Goal: Information Seeking & Learning: Learn about a topic

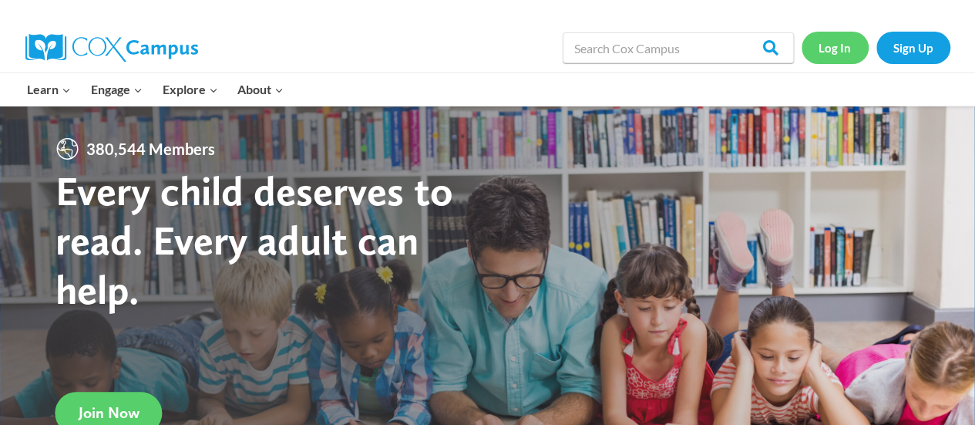
click at [818, 49] on link "Log In" at bounding box center [835, 48] width 67 height 32
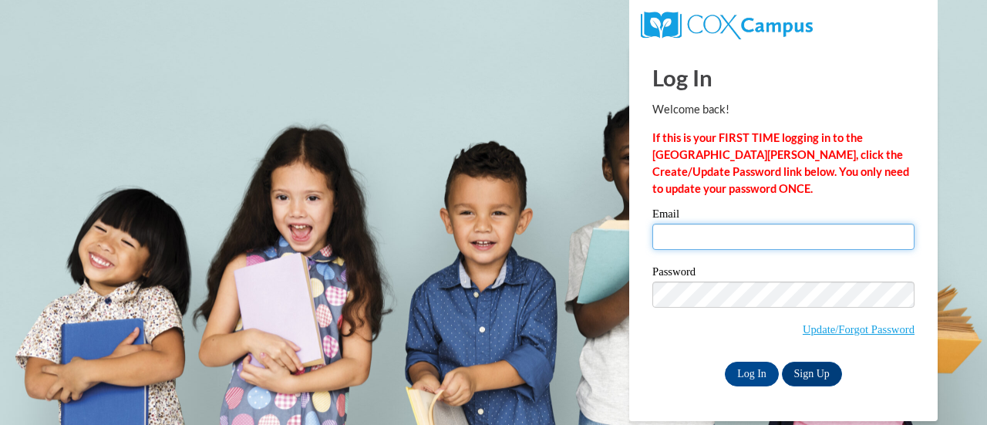
click at [728, 230] on input "Email" at bounding box center [783, 237] width 262 height 26
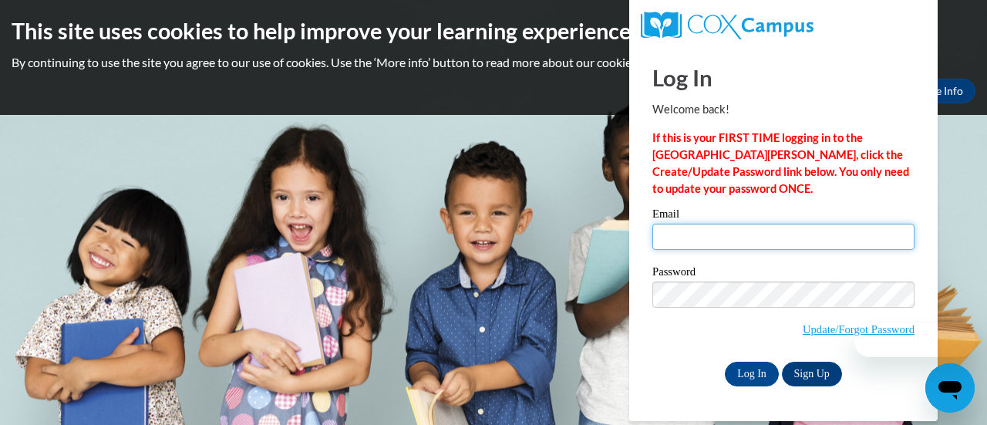
type input "[PERSON_NAME][EMAIL_ADDRESS][PERSON_NAME][DOMAIN_NAME]"
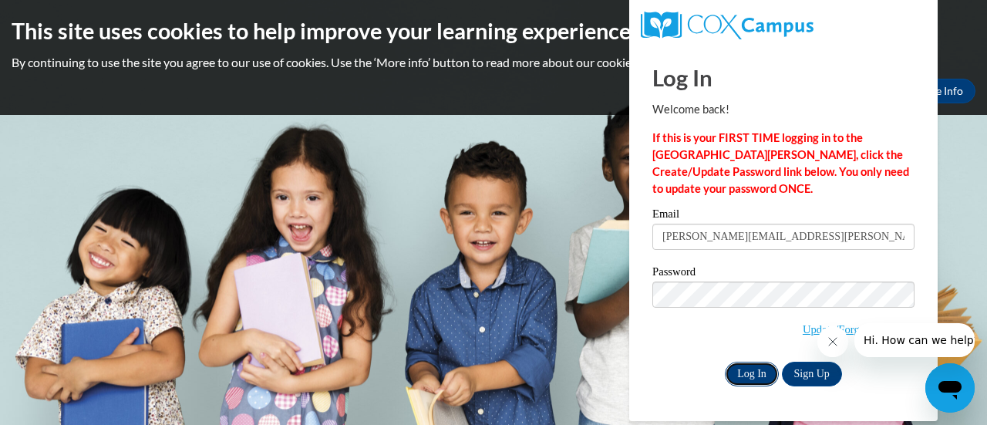
click at [740, 382] on input "Log In" at bounding box center [752, 374] width 54 height 25
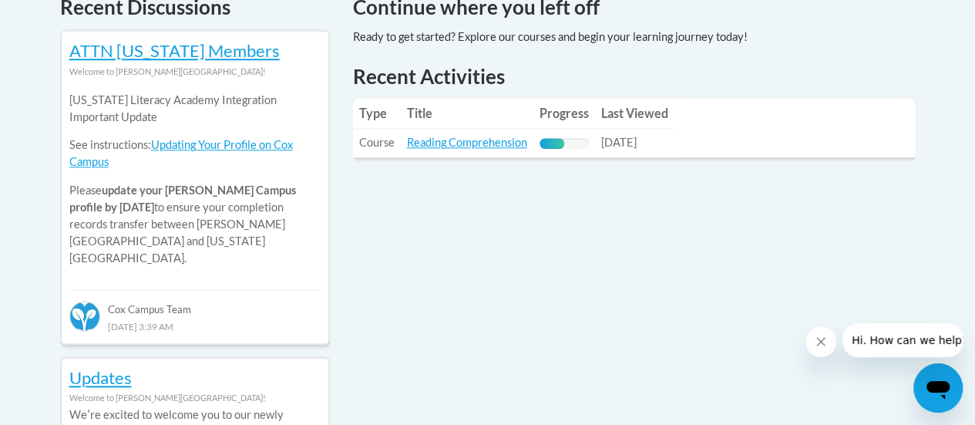
scroll to position [688, 0]
click at [477, 140] on link "Reading Comprehension" at bounding box center [467, 141] width 120 height 13
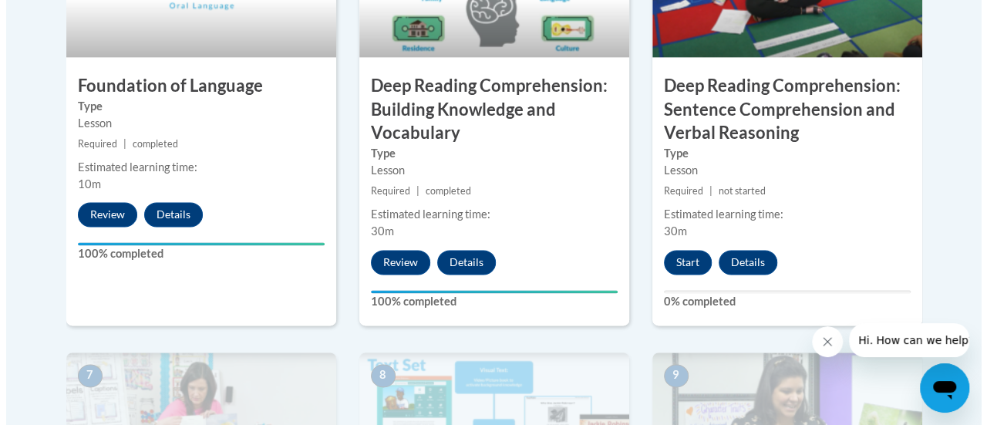
scroll to position [1015, 0]
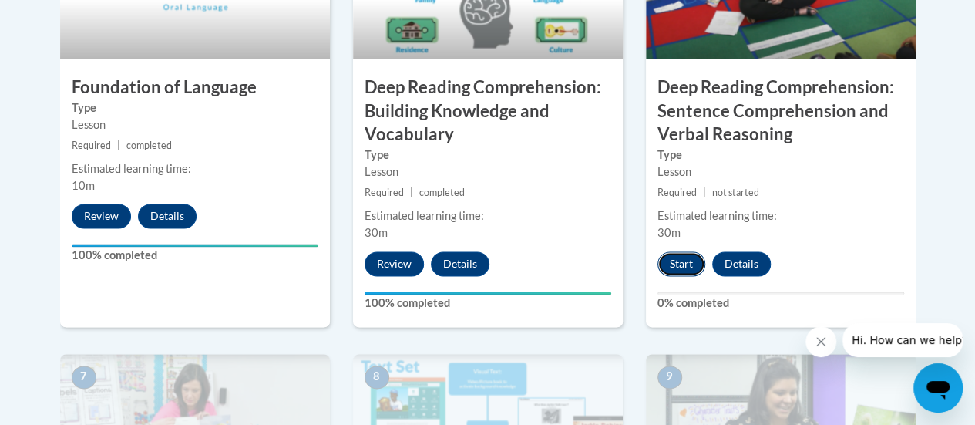
click at [669, 271] on button "Start" at bounding box center [681, 263] width 48 height 25
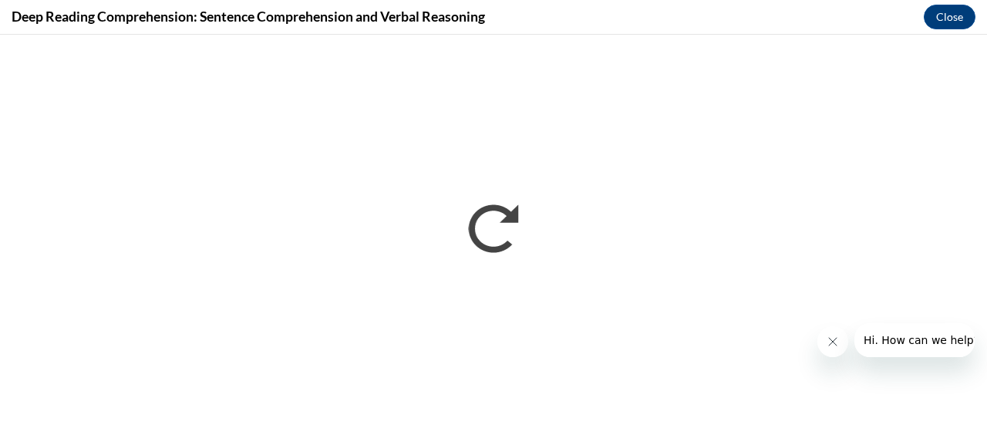
scroll to position [0, 0]
click at [826, 345] on icon "Close message from company" at bounding box center [832, 341] width 12 height 12
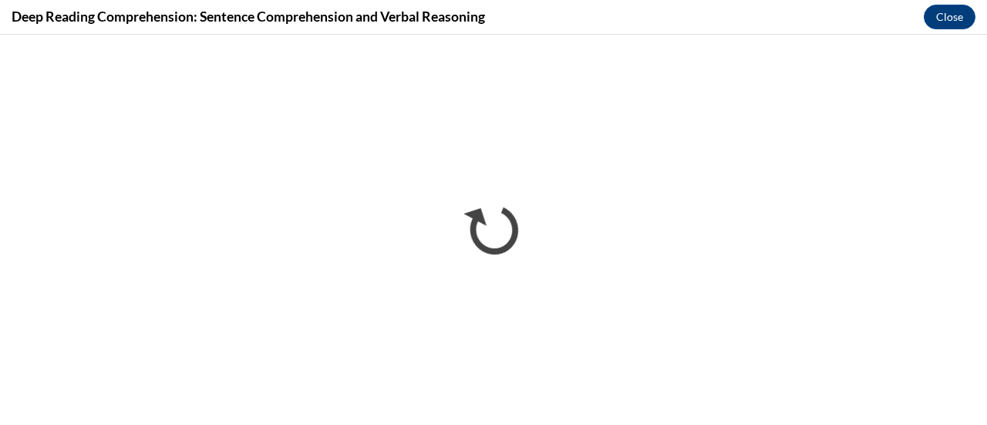
click at [5, 3] on div "Deep Reading Comprehension: Sentence Comprehension and Verbal Reasoning Close" at bounding box center [493, 17] width 987 height 35
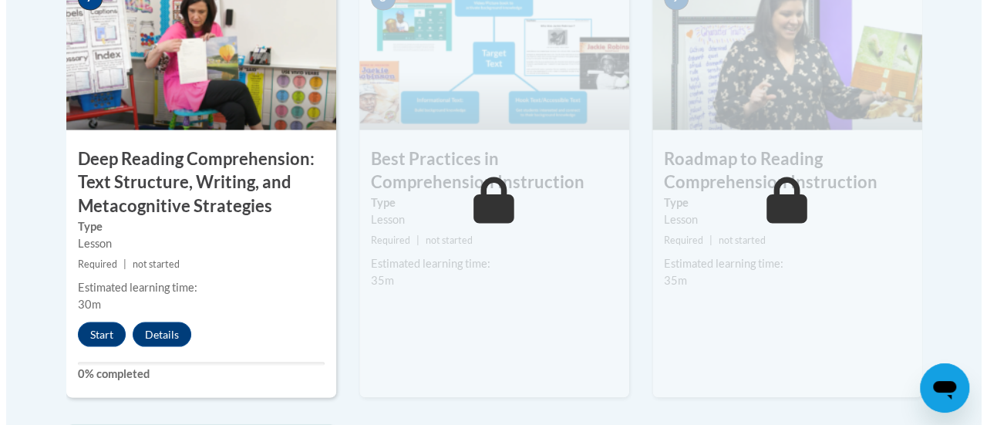
scroll to position [1395, 0]
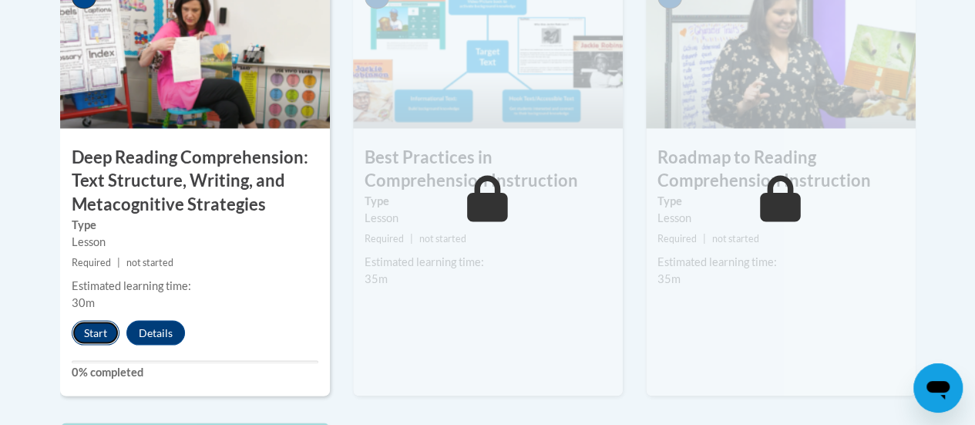
click at [98, 329] on button "Start" at bounding box center [96, 332] width 48 height 25
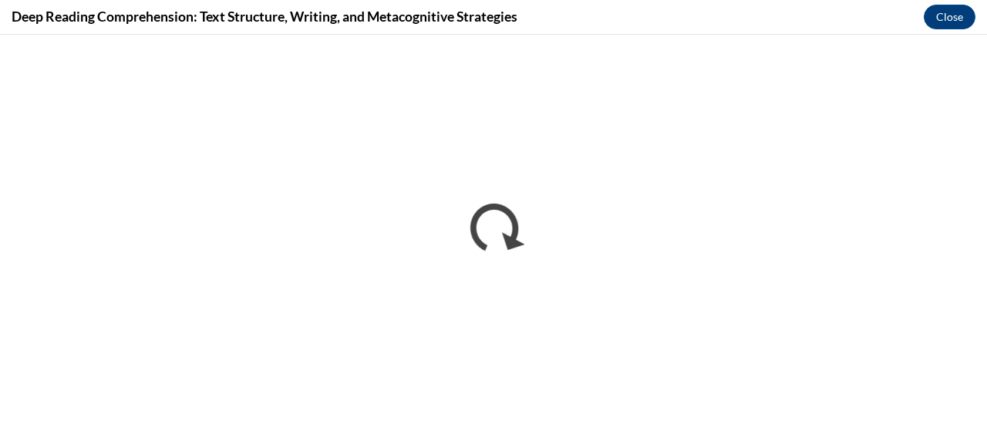
scroll to position [0, 0]
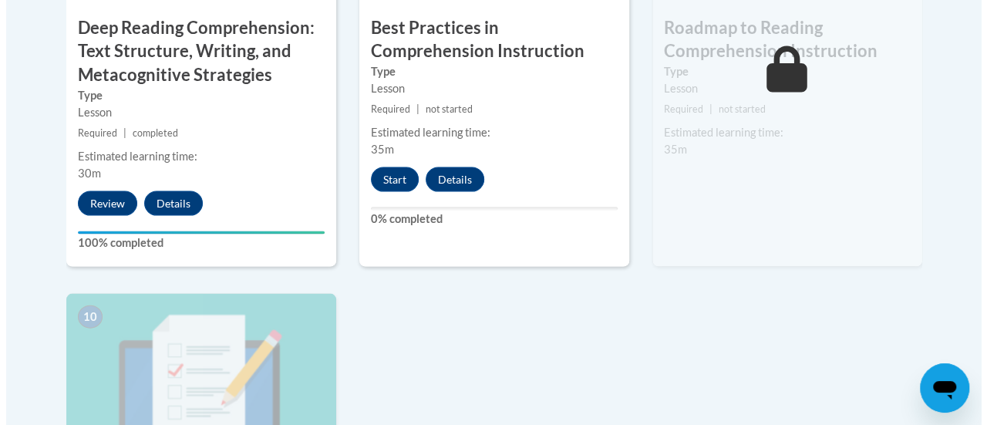
scroll to position [1525, 0]
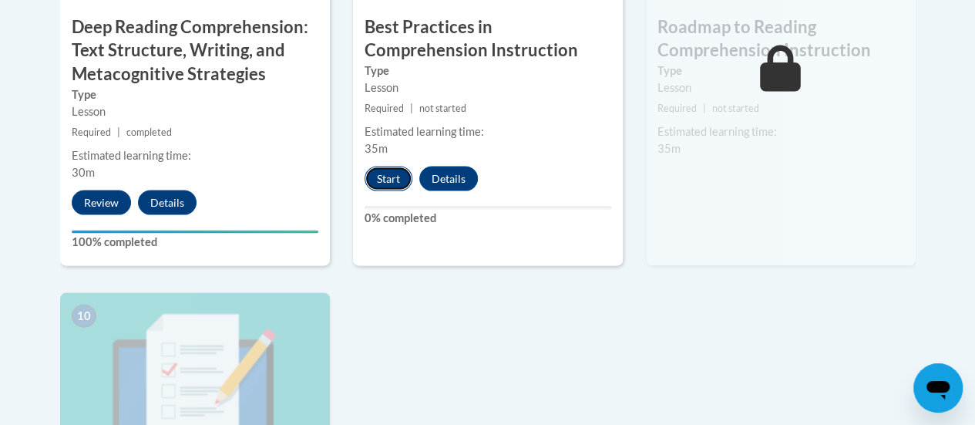
click at [382, 177] on button "Start" at bounding box center [389, 178] width 48 height 25
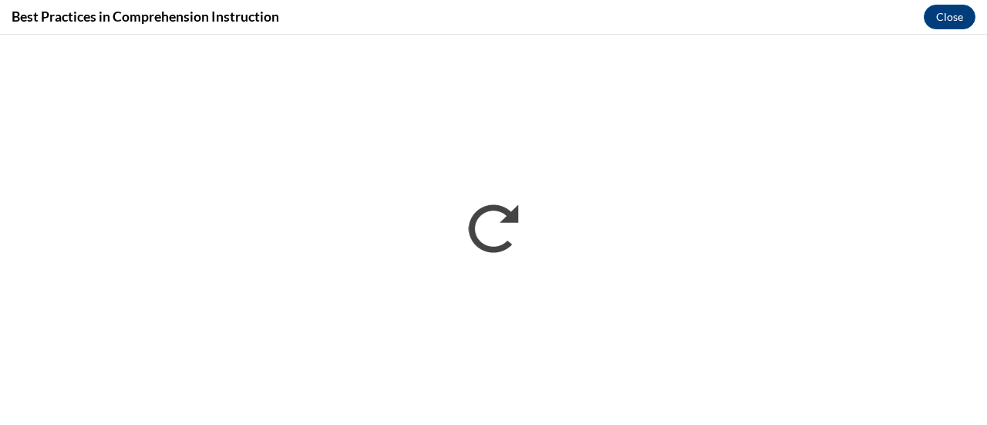
scroll to position [0, 0]
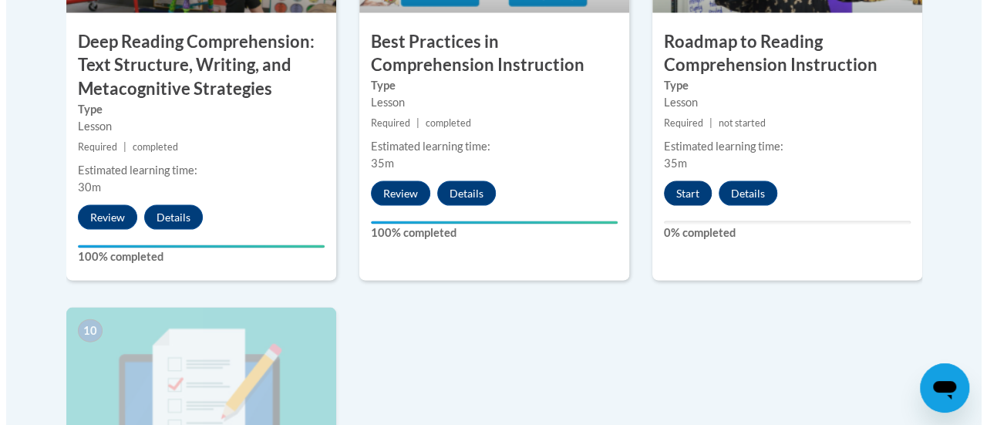
scroll to position [1493, 0]
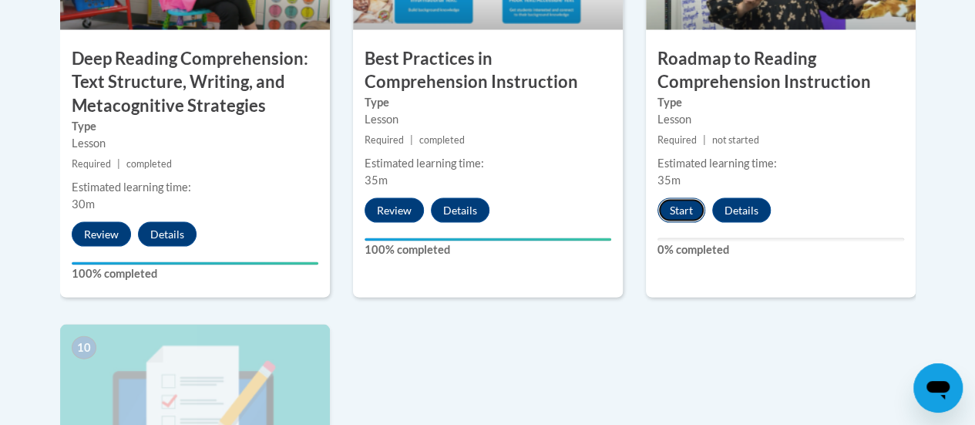
click at [673, 204] on button "Start" at bounding box center [681, 210] width 48 height 25
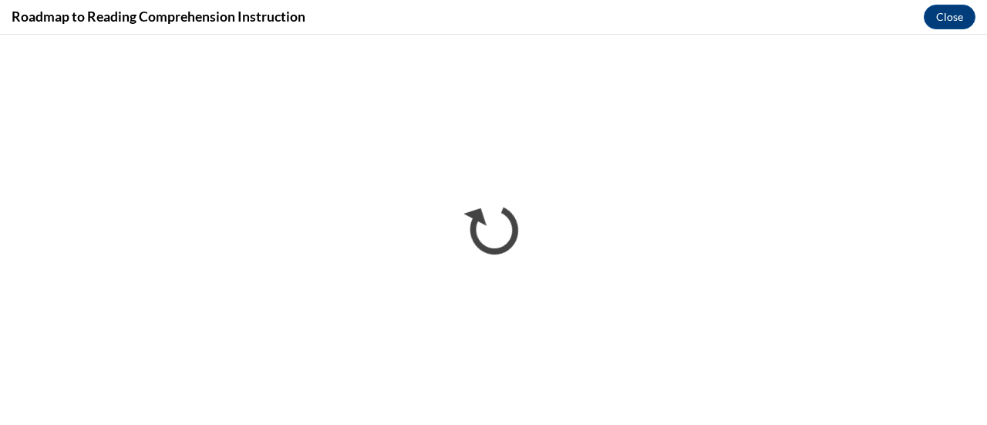
scroll to position [0, 0]
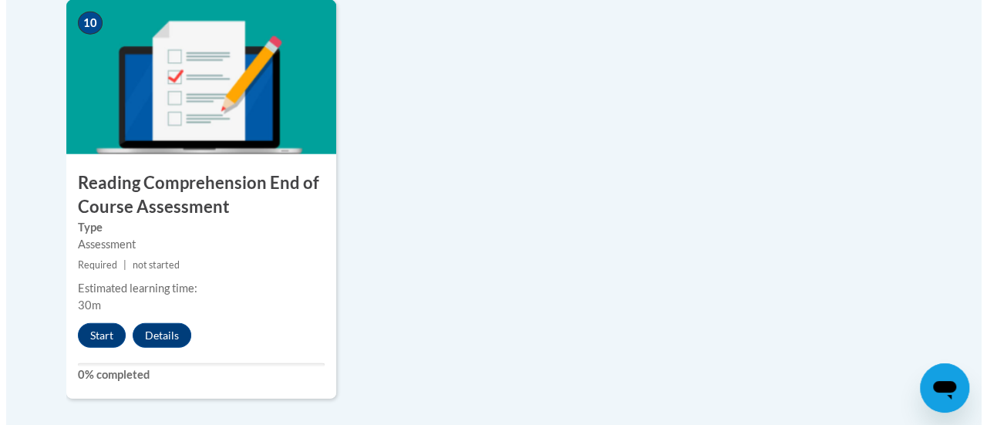
scroll to position [1844, 0]
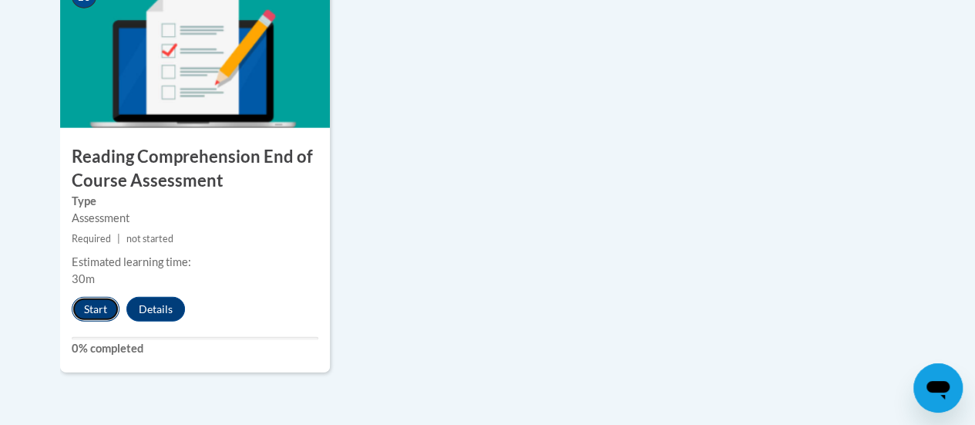
click at [100, 311] on button "Start" at bounding box center [96, 309] width 48 height 25
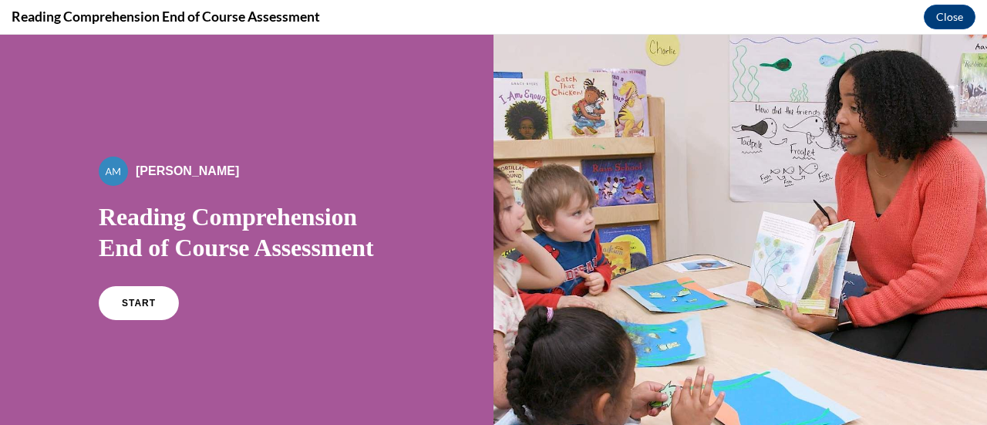
scroll to position [0, 0]
click at [140, 307] on span "START" at bounding box center [138, 304] width 35 height 12
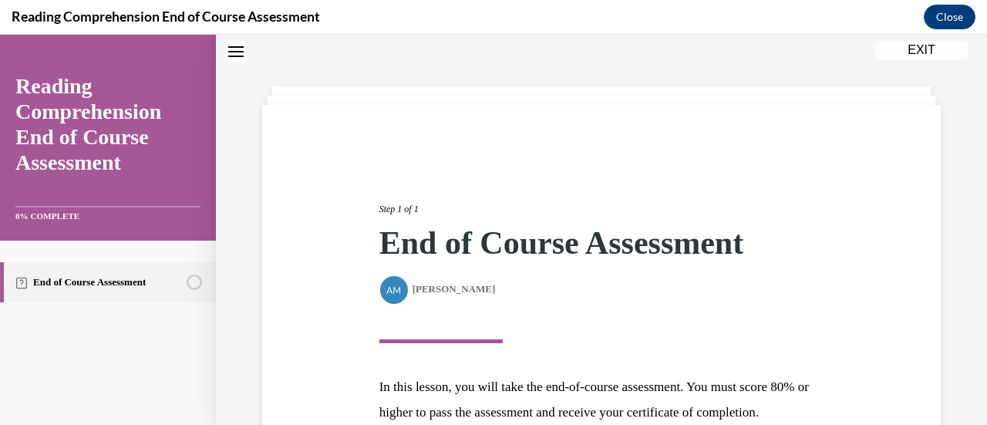
scroll to position [226, 0]
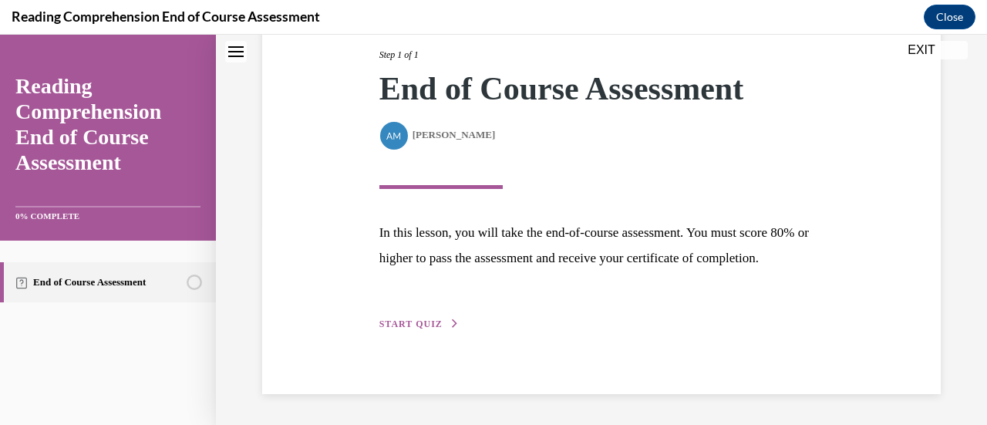
click at [399, 319] on span "START QUIZ" at bounding box center [410, 323] width 63 height 11
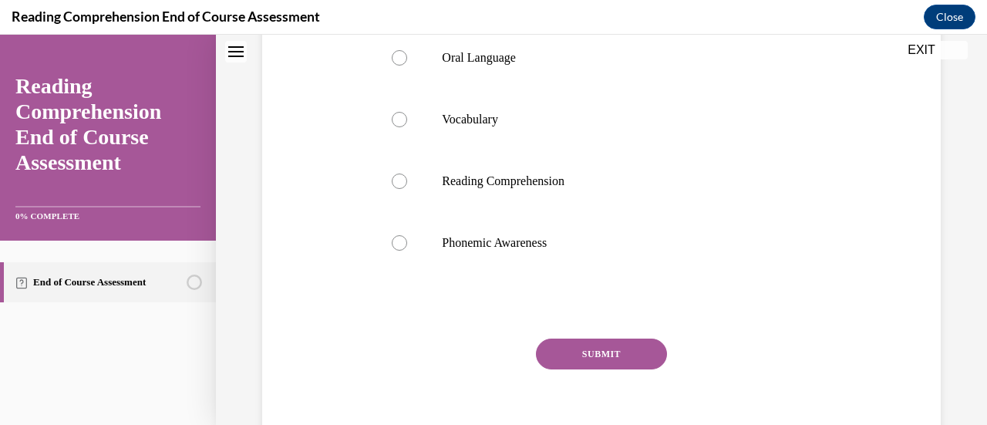
scroll to position [324, 0]
click at [399, 248] on div at bounding box center [399, 240] width 15 height 15
click at [399, 248] on input "Phonemic Awareness" at bounding box center [399, 240] width 15 height 15
radio input "true"
click at [618, 367] on button "SUBMIT" at bounding box center [601, 351] width 131 height 31
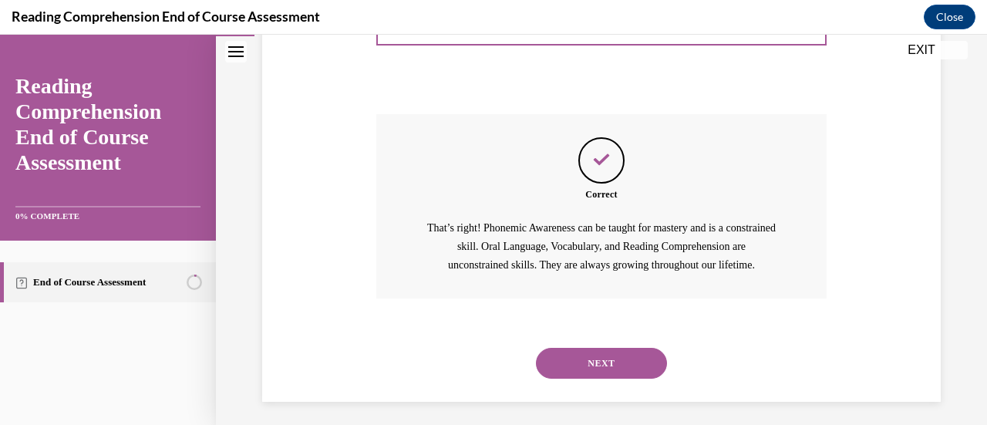
scroll to position [583, 0]
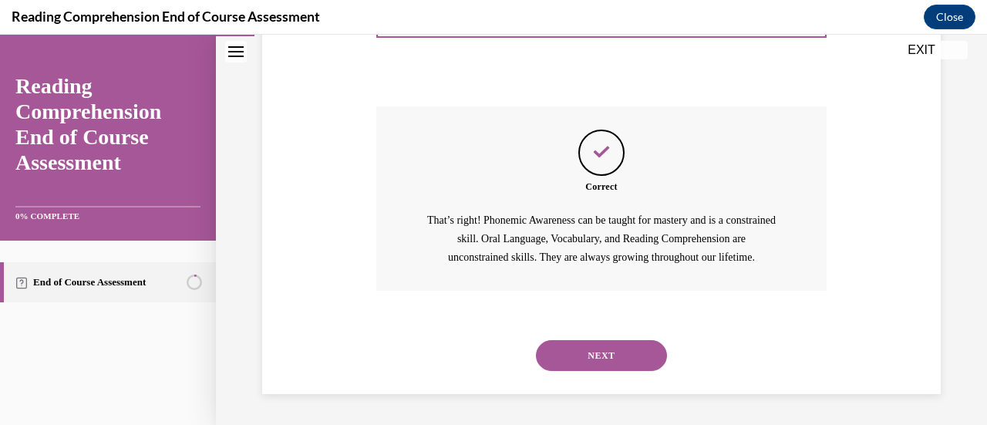
click at [592, 358] on button "NEXT" at bounding box center [601, 355] width 131 height 31
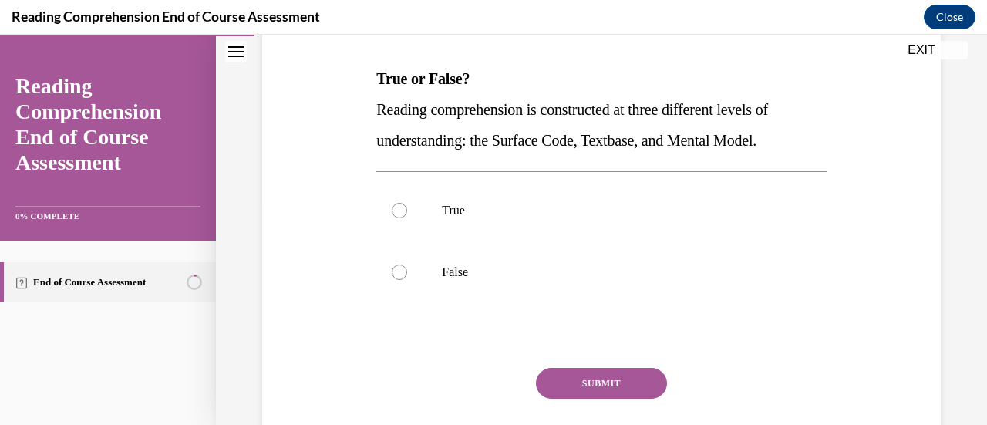
scroll to position [234, 0]
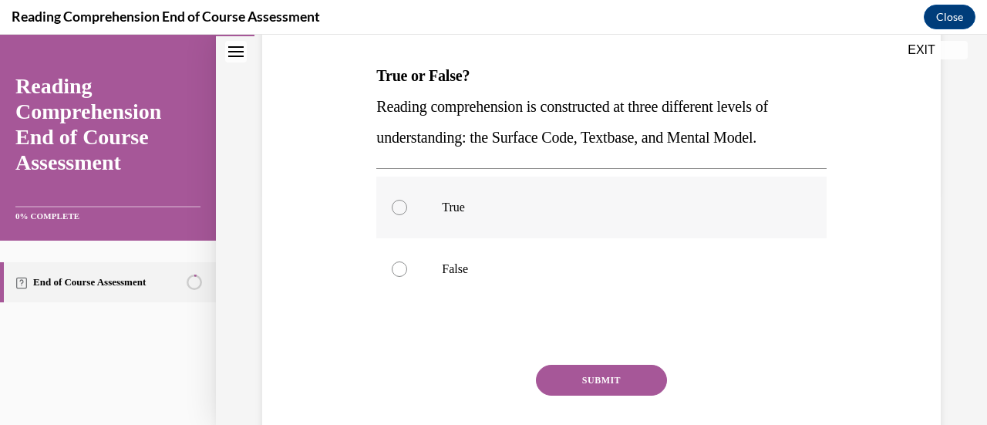
click at [395, 204] on div at bounding box center [399, 207] width 15 height 15
click at [395, 204] on input "True" at bounding box center [399, 207] width 15 height 15
radio input "true"
click at [602, 384] on button "SUBMIT" at bounding box center [601, 380] width 131 height 31
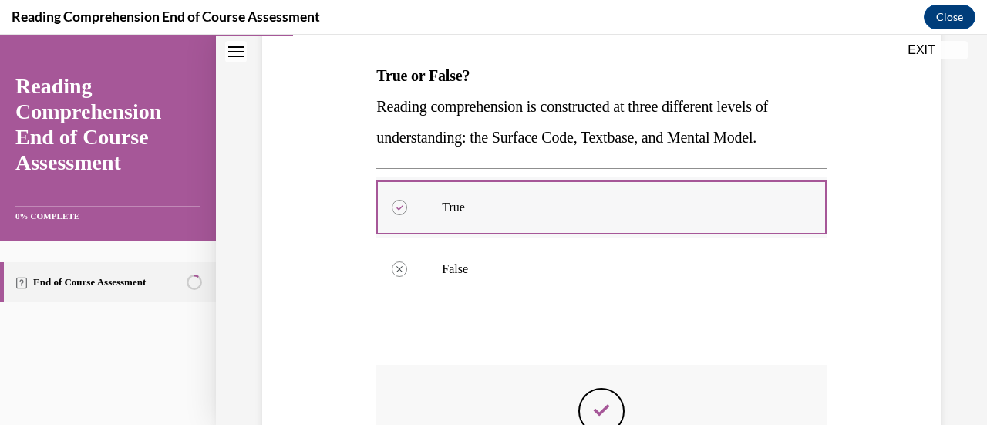
scroll to position [491, 0]
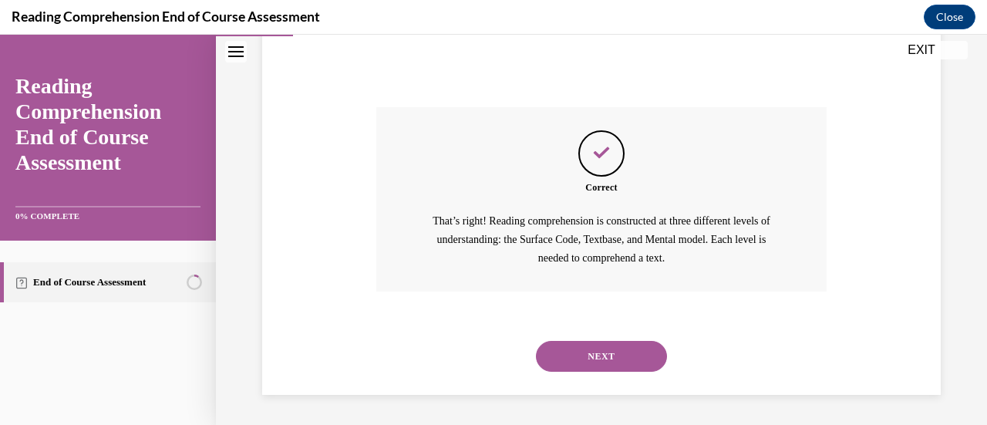
click at [572, 353] on button "NEXT" at bounding box center [601, 356] width 131 height 31
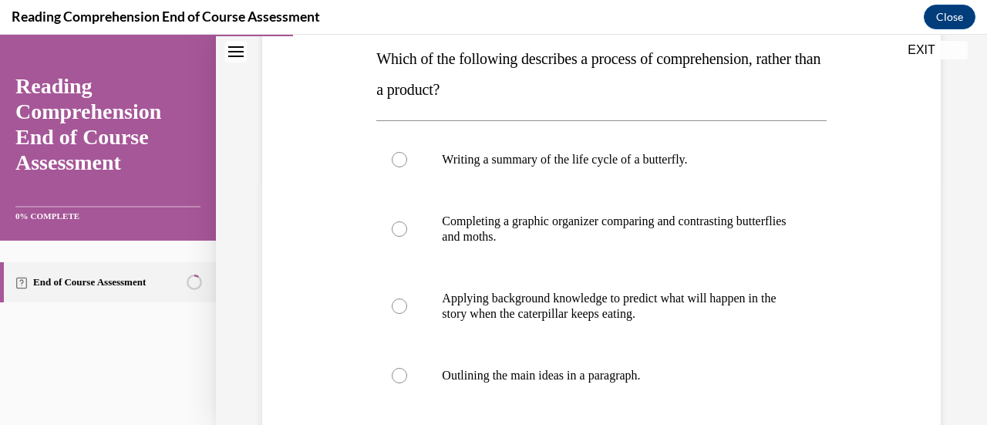
scroll to position [253, 0]
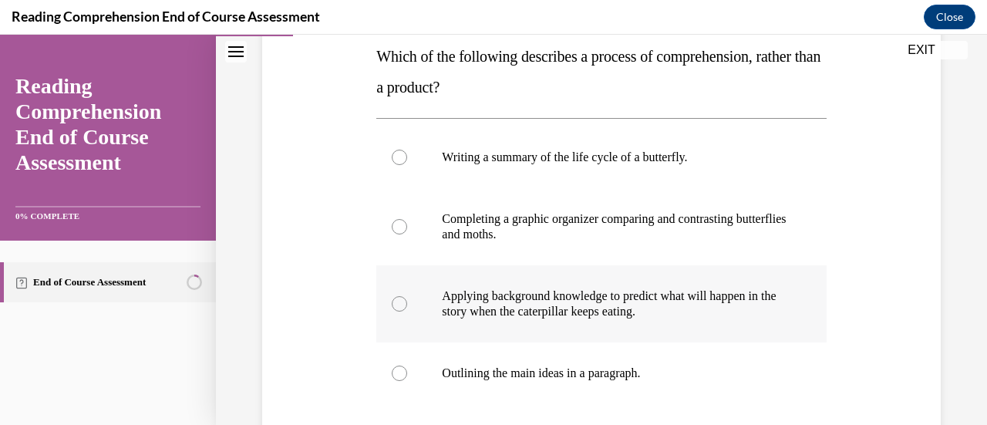
click at [398, 301] on div at bounding box center [399, 303] width 15 height 15
click at [398, 301] on input "Applying background knowledge to predict what will happen in the story when the…" at bounding box center [399, 303] width 15 height 15
radio input "true"
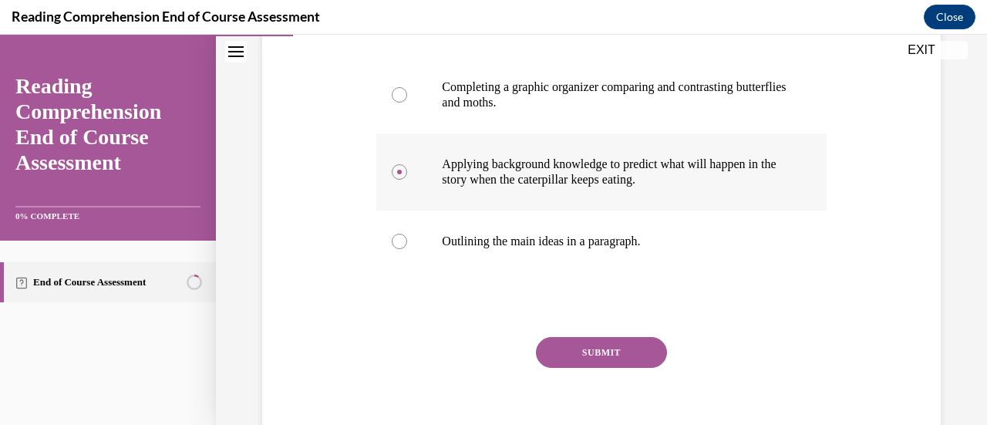
scroll to position [388, 0]
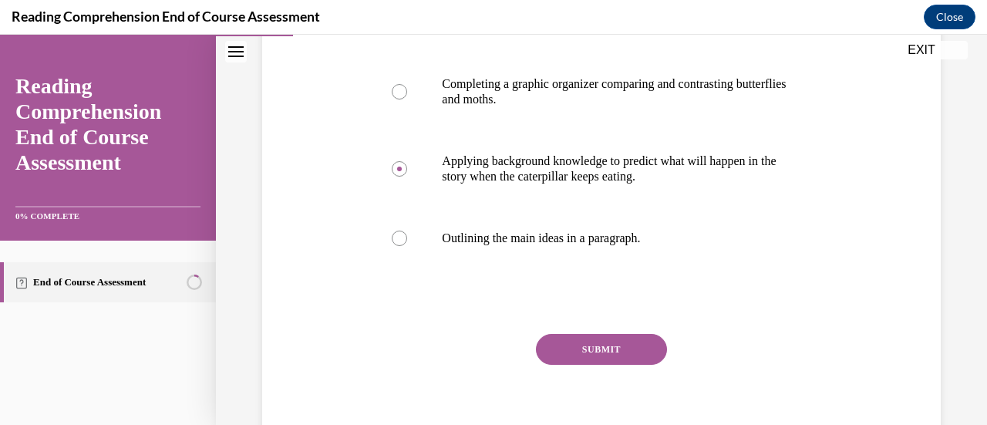
click at [592, 350] on button "SUBMIT" at bounding box center [601, 349] width 131 height 31
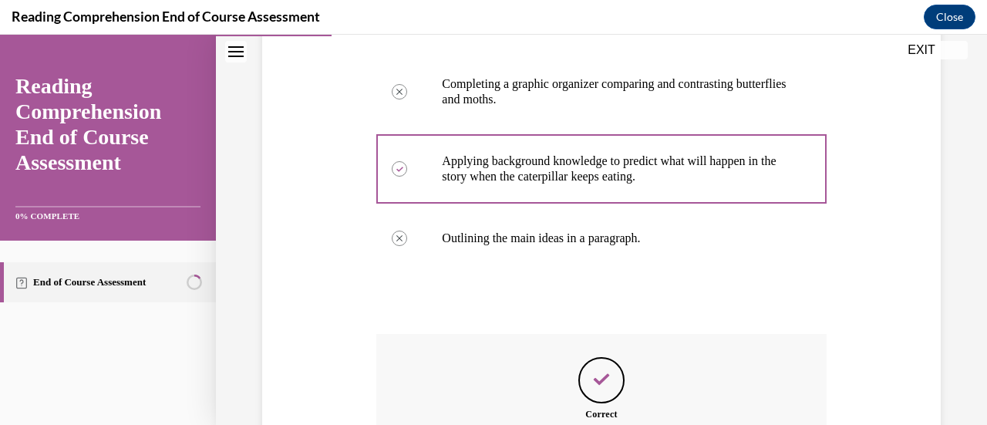
scroll to position [633, 0]
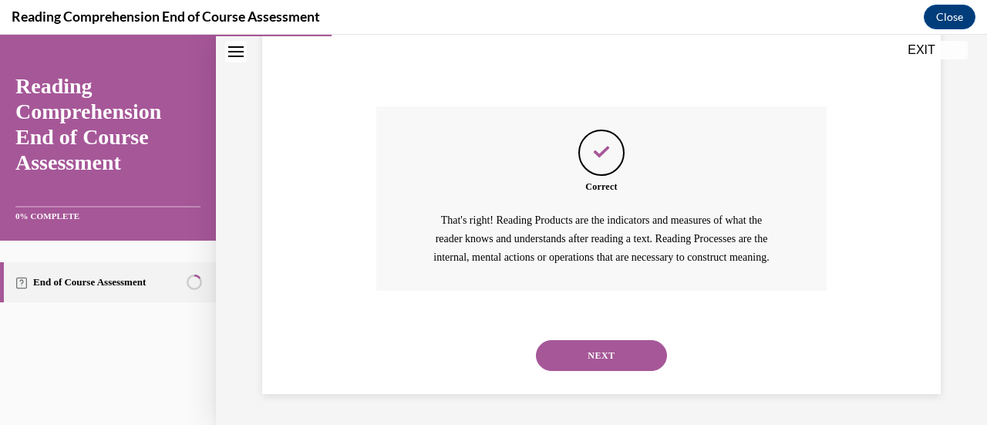
click at [567, 356] on button "NEXT" at bounding box center [601, 355] width 131 height 31
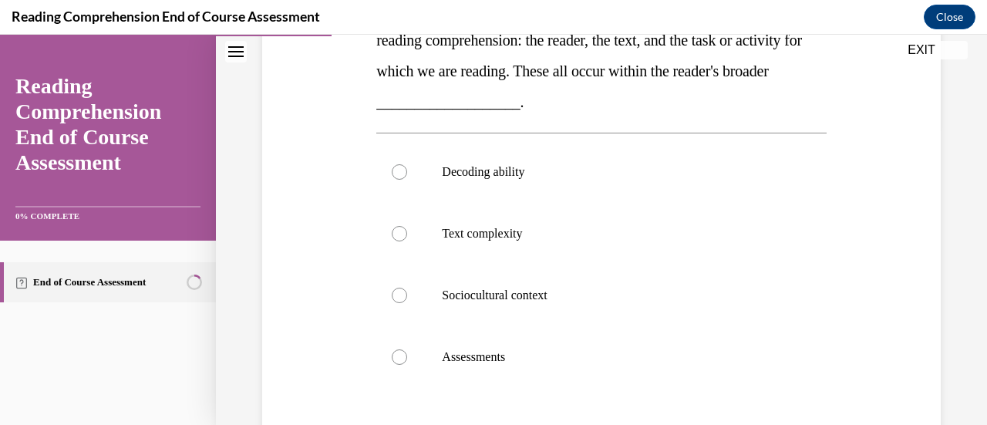
scroll to position [314, 0]
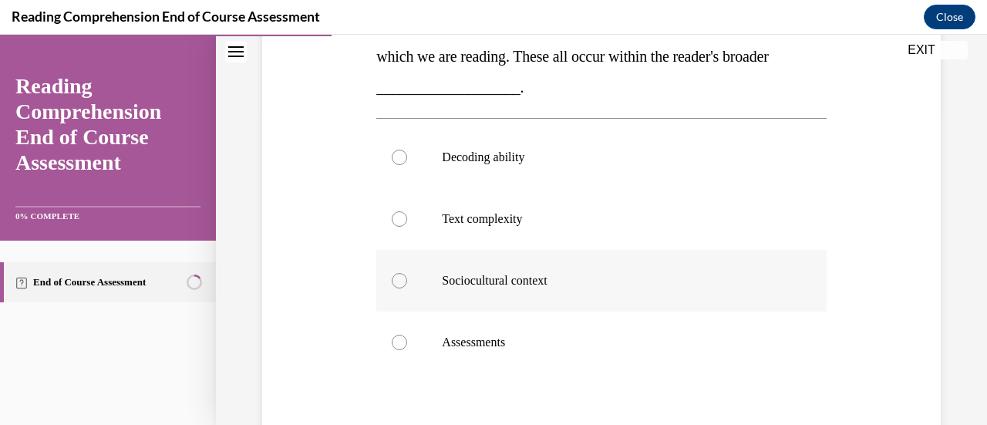
click at [398, 273] on div at bounding box center [399, 280] width 15 height 15
click at [398, 273] on input "Sociocultural context" at bounding box center [399, 280] width 15 height 15
radio input "true"
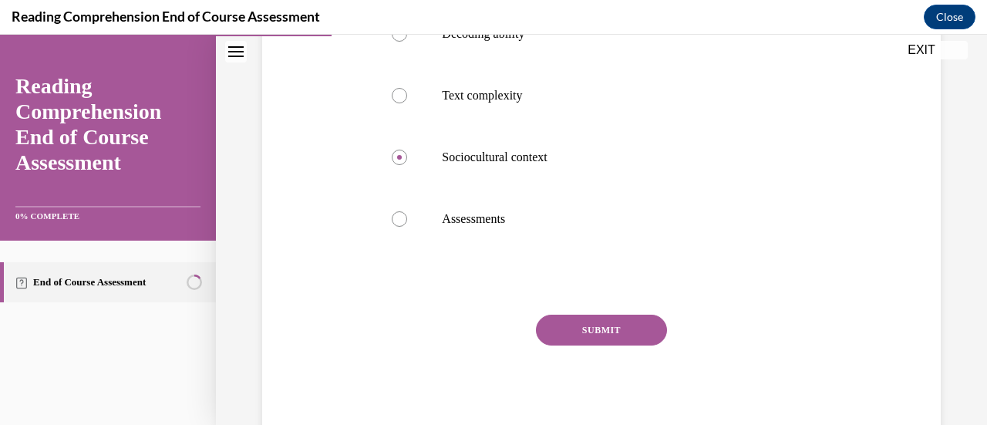
click at [597, 319] on button "SUBMIT" at bounding box center [601, 329] width 131 height 31
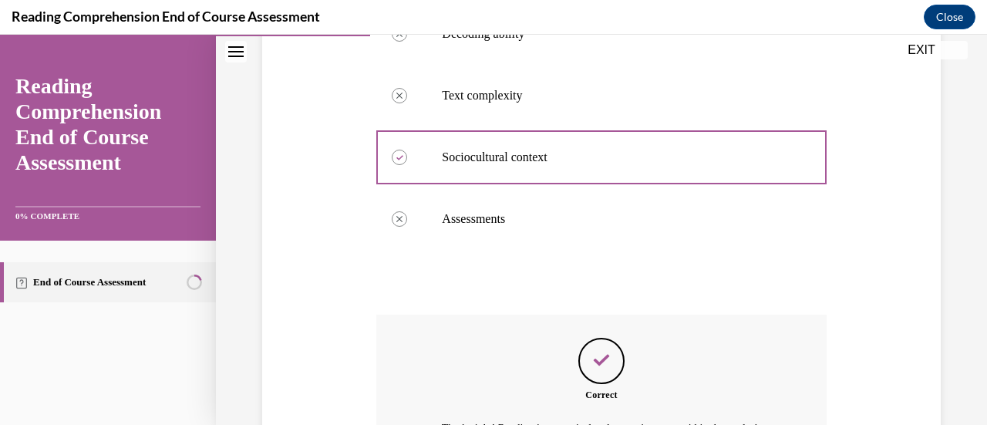
scroll to position [627, 0]
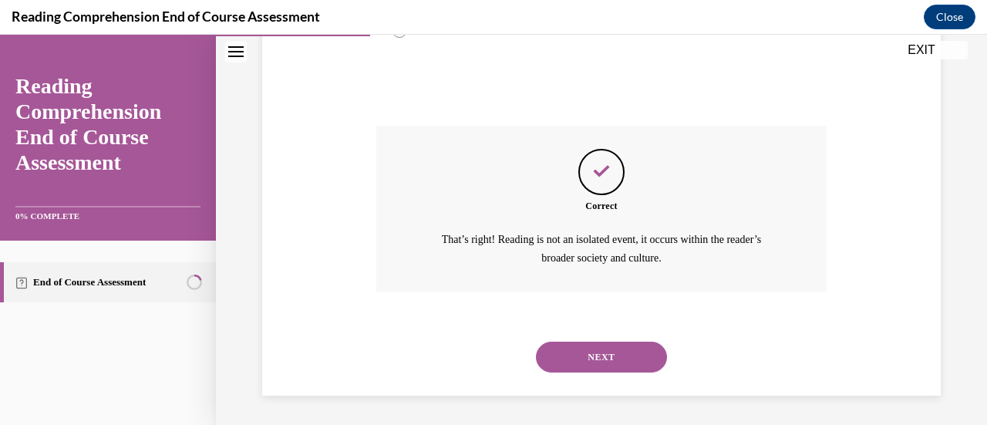
click at [572, 356] on button "NEXT" at bounding box center [601, 356] width 131 height 31
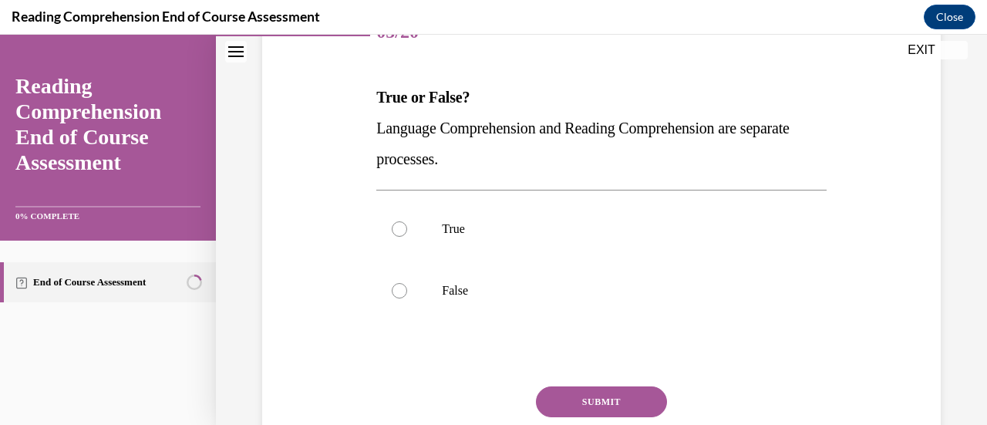
scroll to position [213, 0]
click at [391, 296] on label "False" at bounding box center [600, 290] width 449 height 62
click at [392, 296] on input "False" at bounding box center [399, 289] width 15 height 15
radio input "true"
click at [601, 399] on button "SUBMIT" at bounding box center [601, 400] width 131 height 31
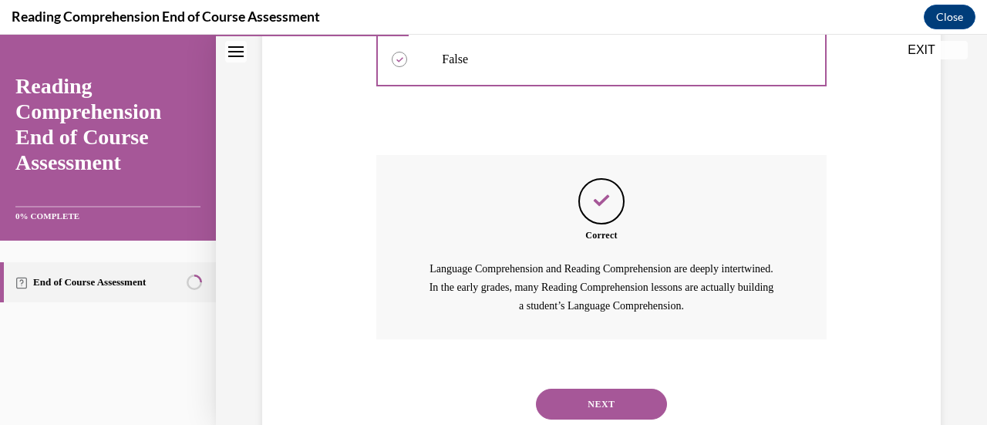
scroll to position [466, 0]
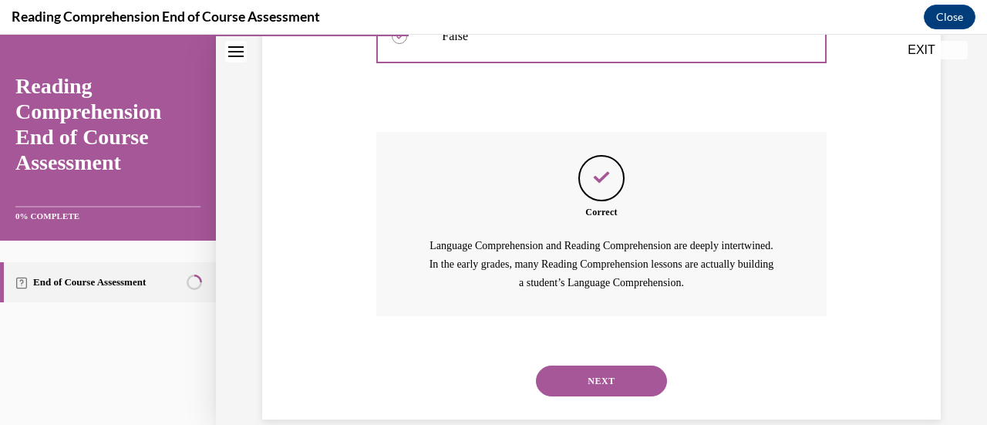
click at [590, 375] on button "NEXT" at bounding box center [601, 380] width 131 height 31
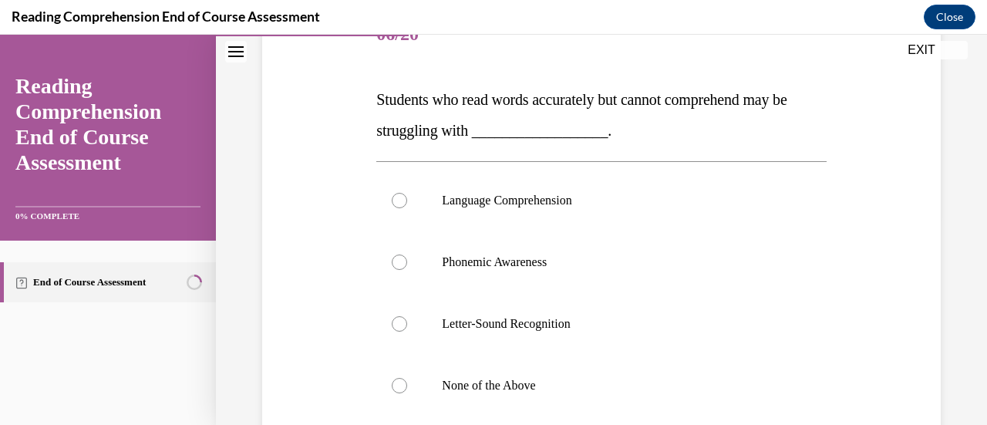
scroll to position [159, 0]
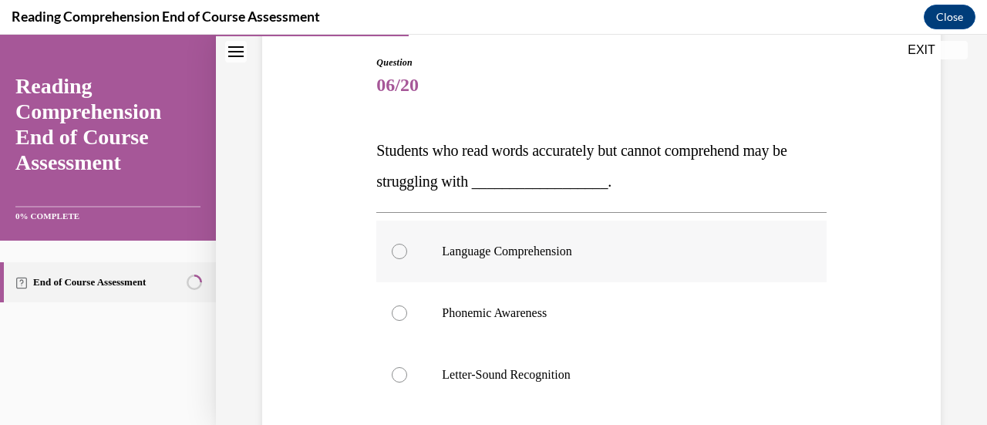
click at [400, 250] on div at bounding box center [399, 251] width 15 height 15
click at [400, 250] on input "Language Comprehension" at bounding box center [399, 251] width 15 height 15
radio input "true"
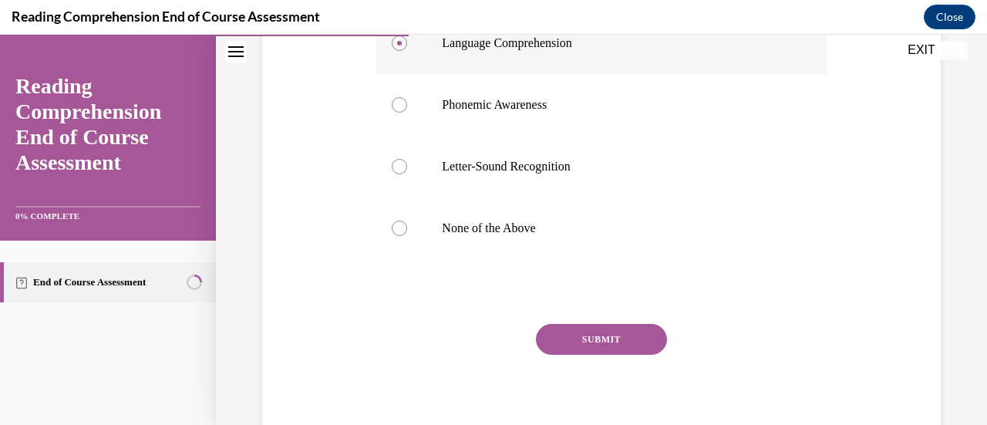
scroll to position [376, 0]
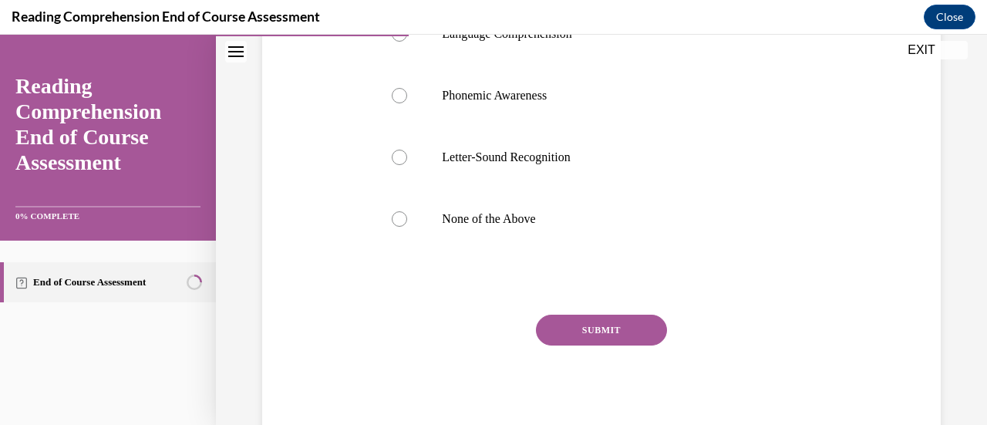
click at [589, 325] on button "SUBMIT" at bounding box center [601, 329] width 131 height 31
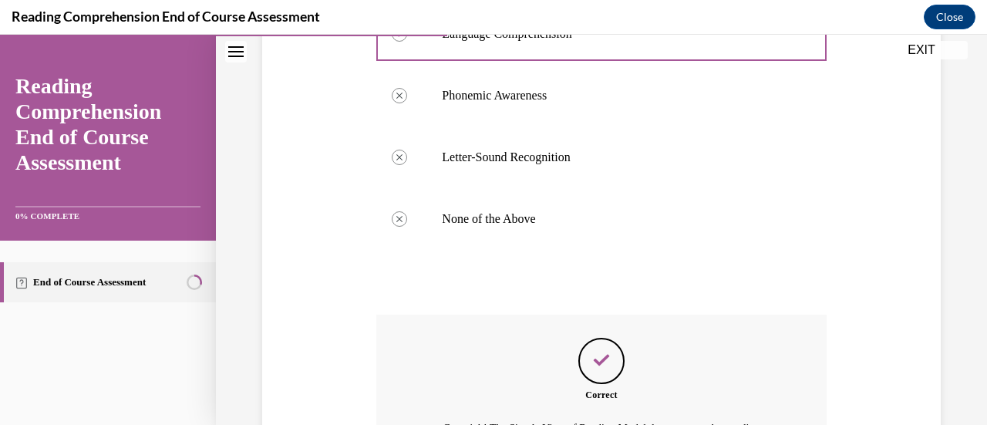
scroll to position [583, 0]
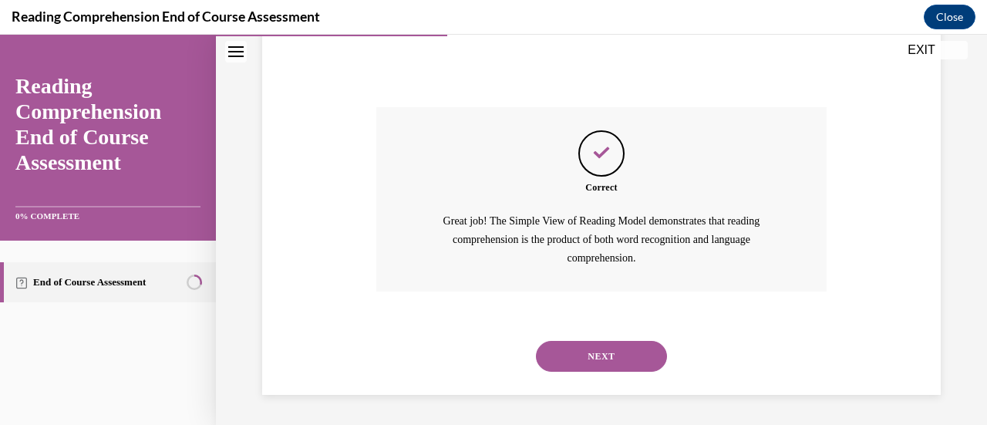
click at [580, 357] on button "NEXT" at bounding box center [601, 356] width 131 height 31
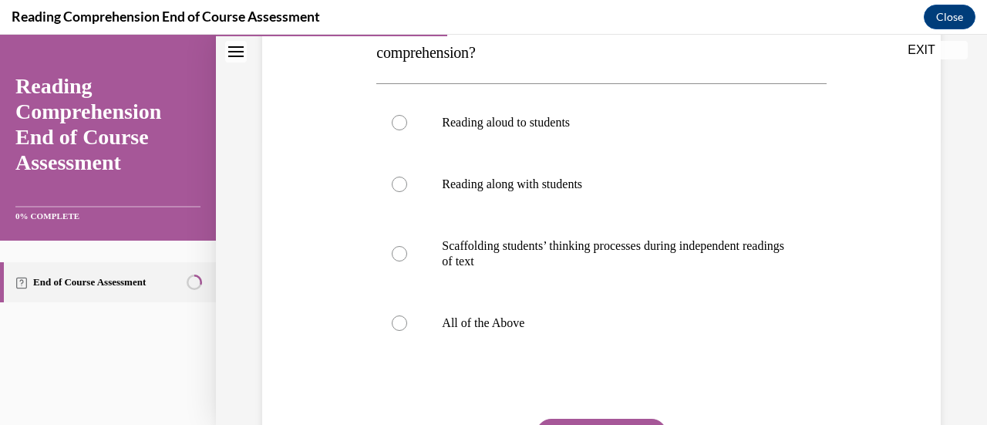
scroll to position [291, 0]
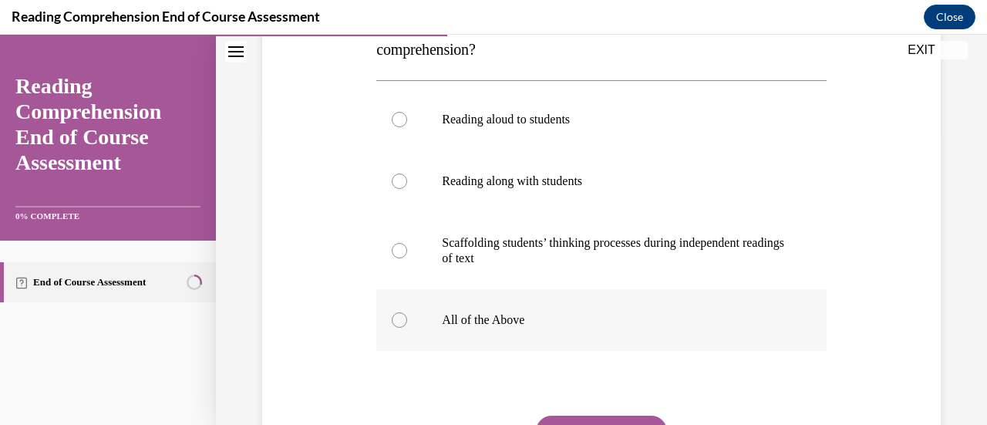
click at [396, 317] on div at bounding box center [399, 319] width 15 height 15
click at [396, 317] on input "All of the Above" at bounding box center [399, 319] width 15 height 15
radio input "true"
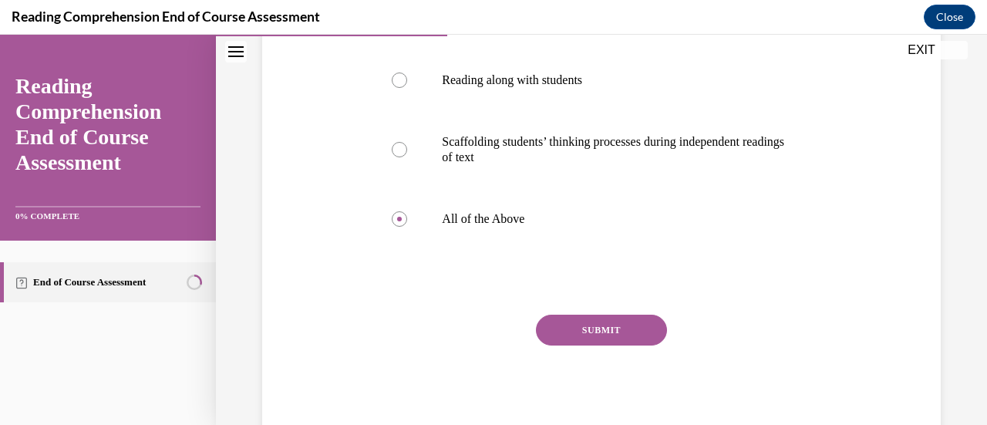
click at [585, 328] on button "SUBMIT" at bounding box center [601, 329] width 131 height 31
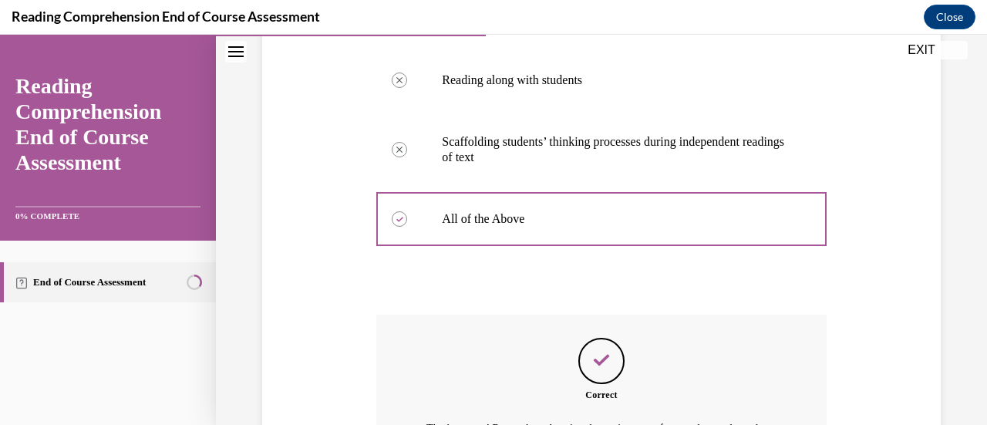
scroll to position [580, 0]
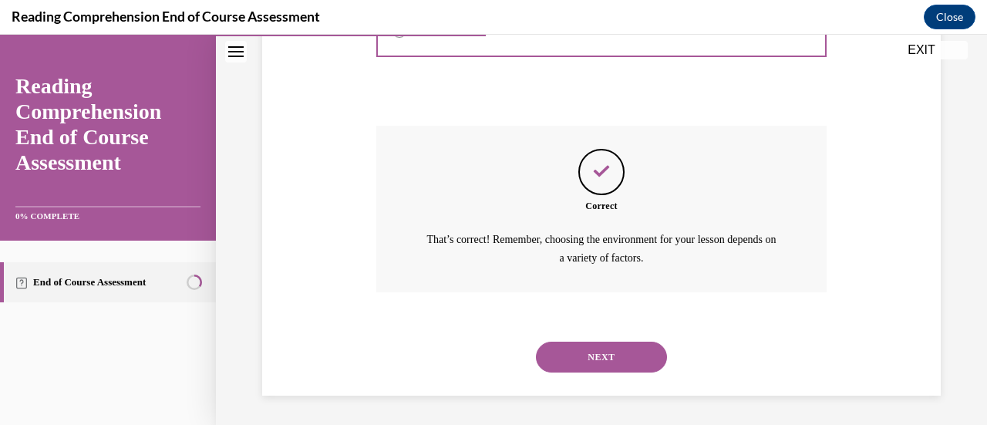
click at [564, 359] on button "NEXT" at bounding box center [601, 356] width 131 height 31
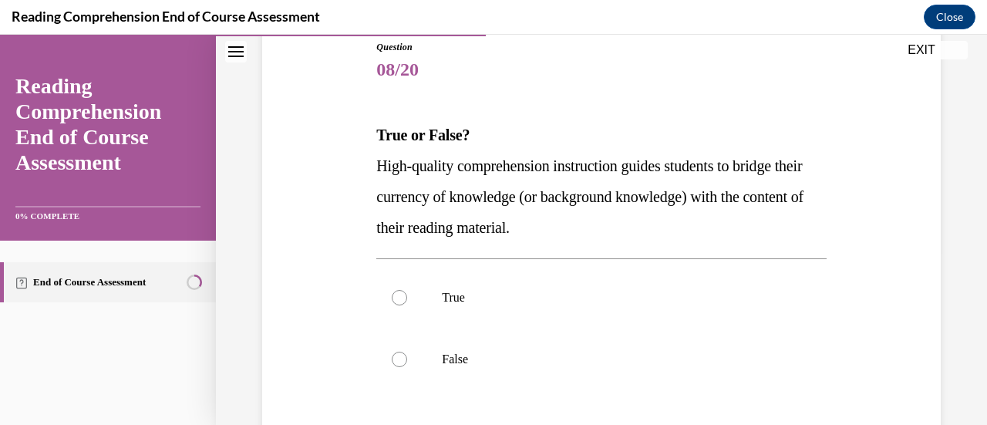
scroll to position [175, 0]
click at [401, 294] on div at bounding box center [399, 296] width 15 height 15
click at [401, 294] on input "True" at bounding box center [399, 296] width 15 height 15
radio input "true"
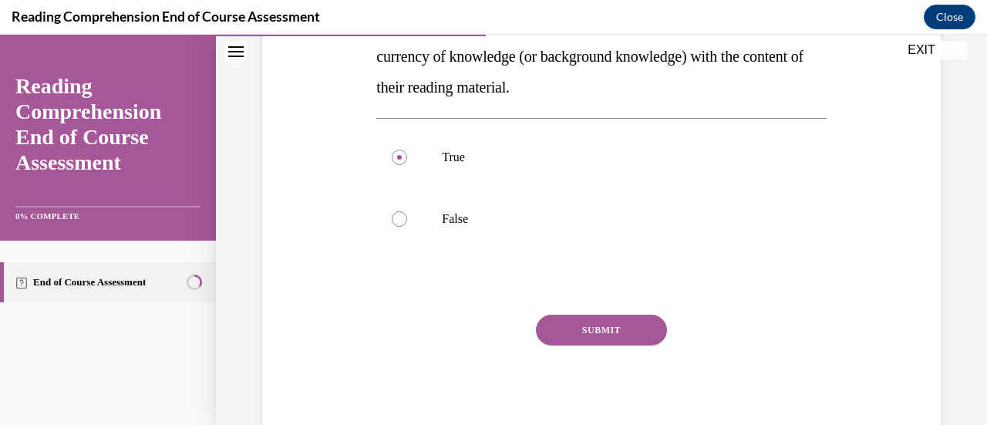
click at [601, 329] on button "SUBMIT" at bounding box center [601, 329] width 131 height 31
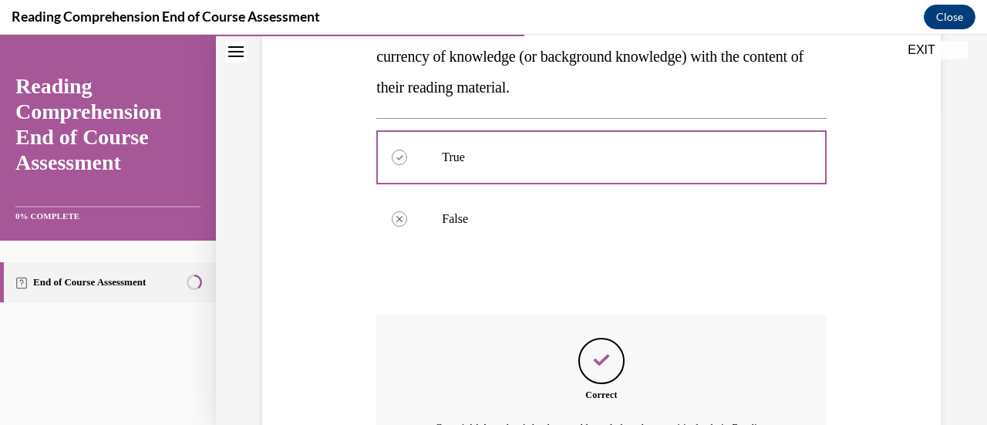
scroll to position [522, 0]
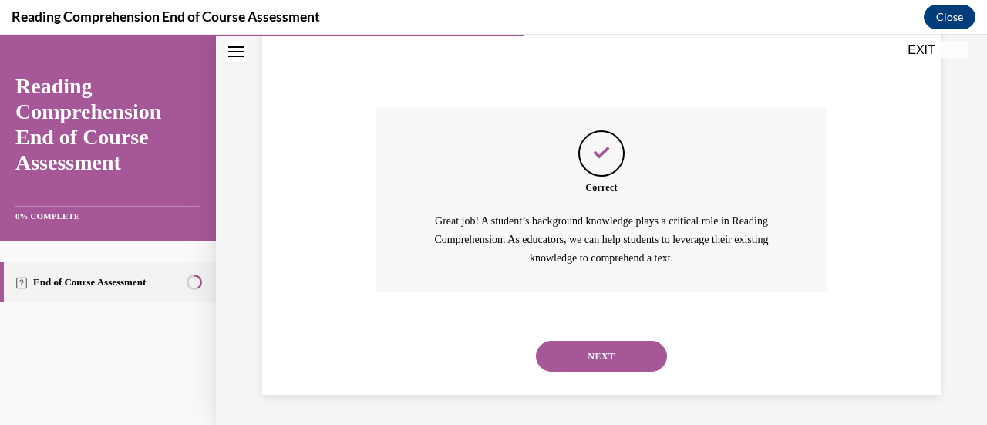
click at [583, 346] on button "NEXT" at bounding box center [601, 356] width 131 height 31
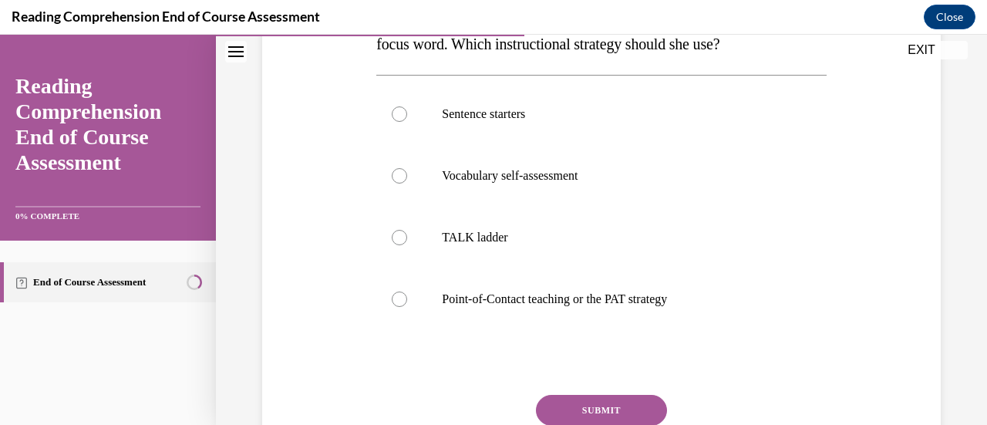
scroll to position [328, 0]
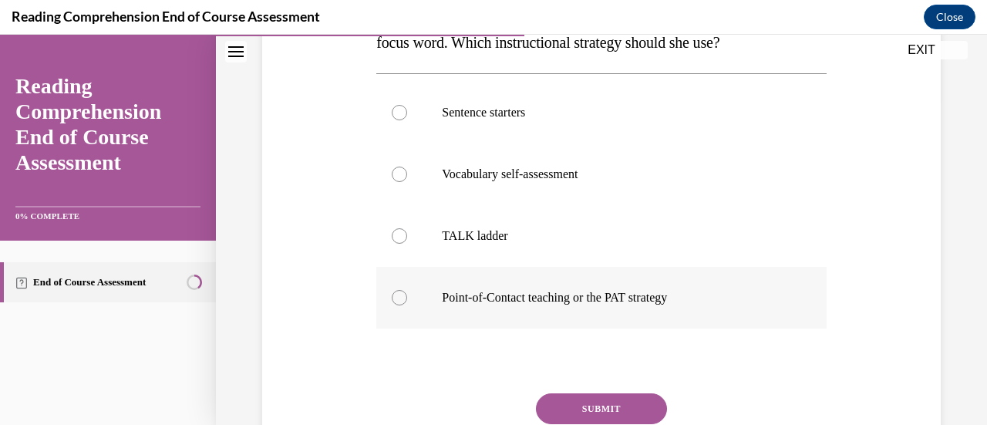
click at [396, 298] on div at bounding box center [399, 297] width 15 height 15
click at [396, 298] on input "Point-of-Contact teaching or the PAT strategy" at bounding box center [399, 297] width 15 height 15
radio input "true"
click at [607, 407] on button "SUBMIT" at bounding box center [601, 408] width 131 height 31
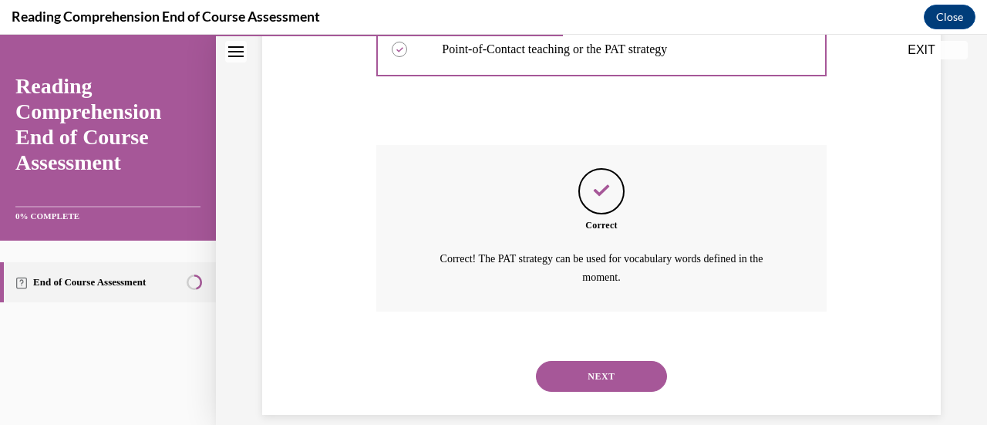
scroll to position [585, 0]
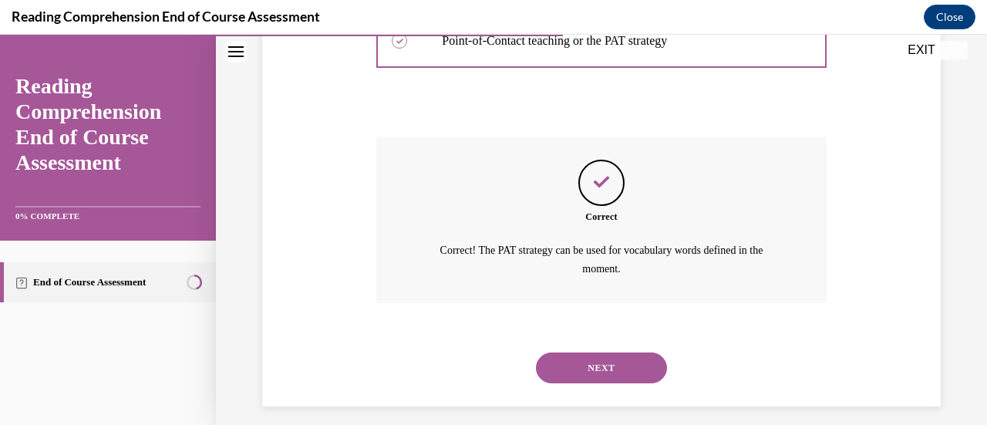
click at [554, 368] on button "NEXT" at bounding box center [601, 367] width 131 height 31
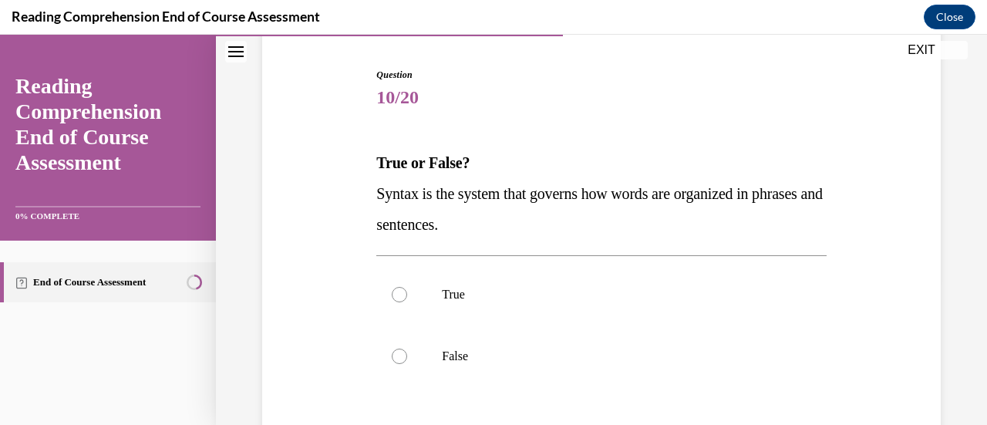
scroll to position [147, 0]
click at [405, 289] on label "True" at bounding box center [600, 294] width 449 height 62
click at [405, 289] on input "True" at bounding box center [399, 293] width 15 height 15
radio input "true"
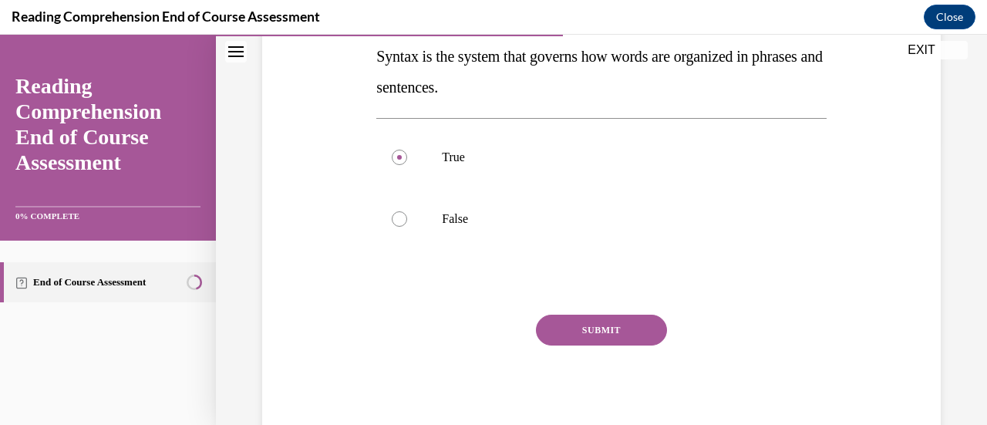
click at [597, 329] on button "SUBMIT" at bounding box center [601, 329] width 131 height 31
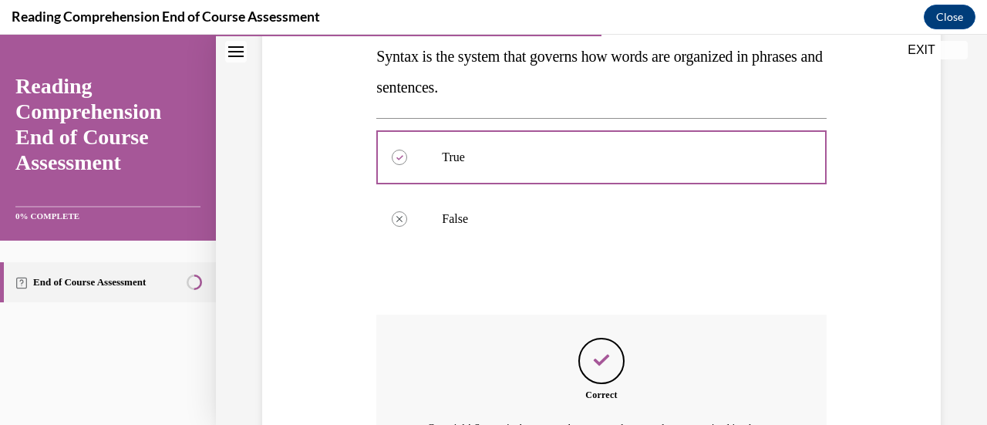
scroll to position [473, 0]
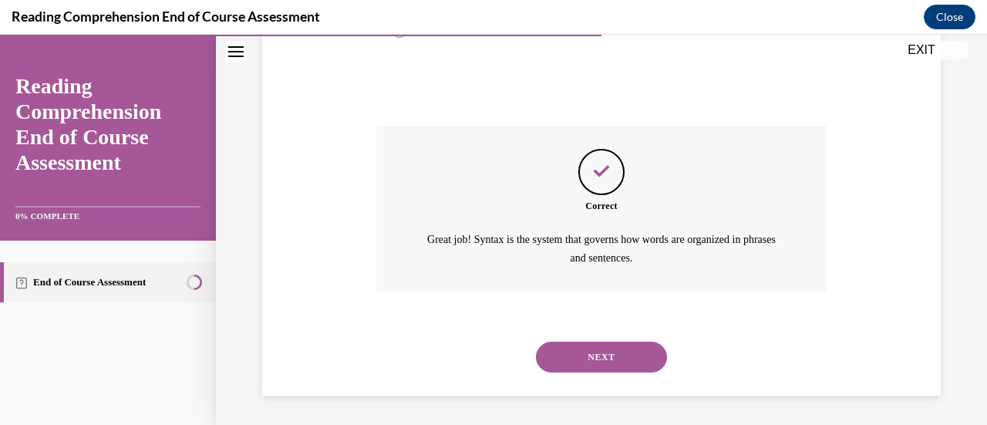
click at [595, 360] on button "NEXT" at bounding box center [601, 356] width 131 height 31
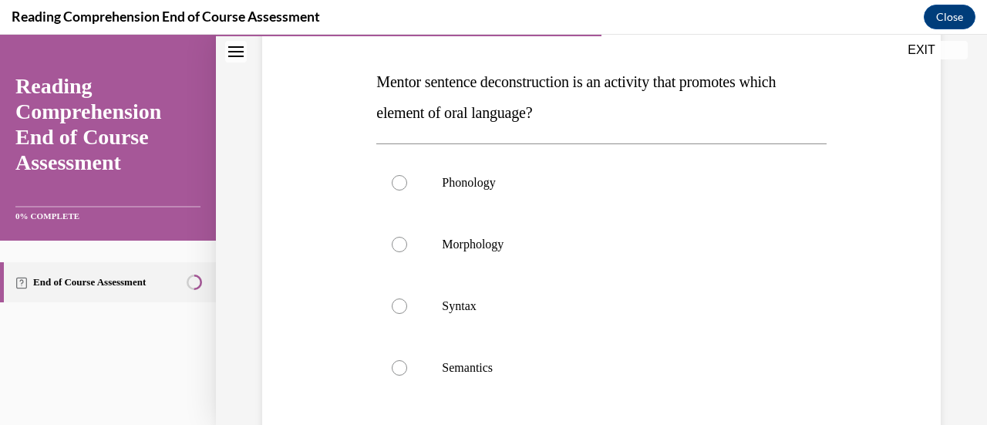
scroll to position [236, 0]
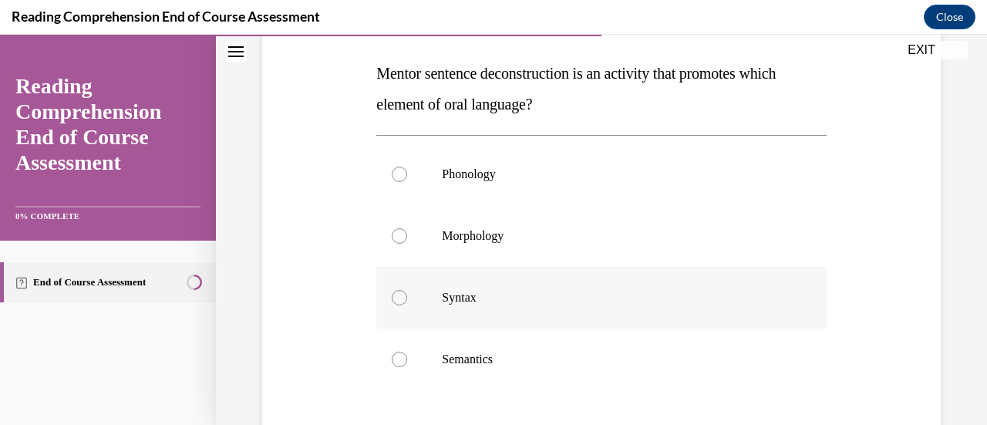
click at [401, 299] on div at bounding box center [399, 297] width 15 height 15
click at [401, 299] on input "Syntax" at bounding box center [399, 297] width 15 height 15
radio input "true"
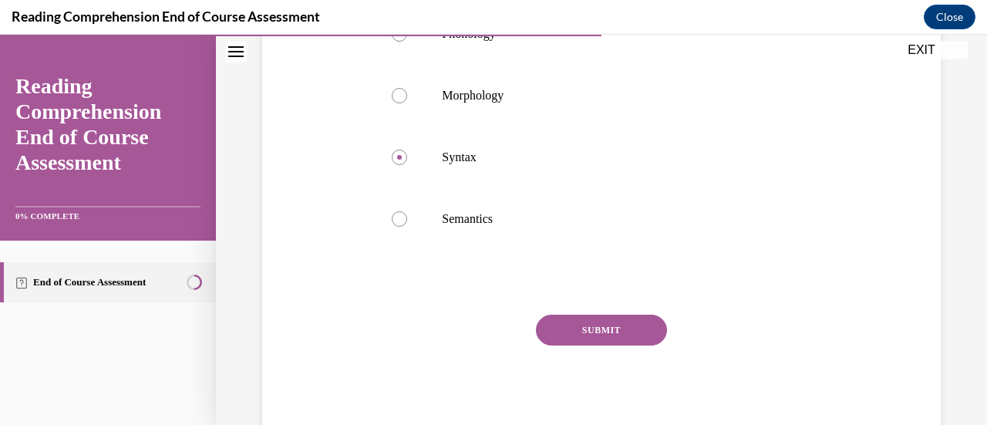
click at [600, 329] on button "SUBMIT" at bounding box center [601, 329] width 131 height 31
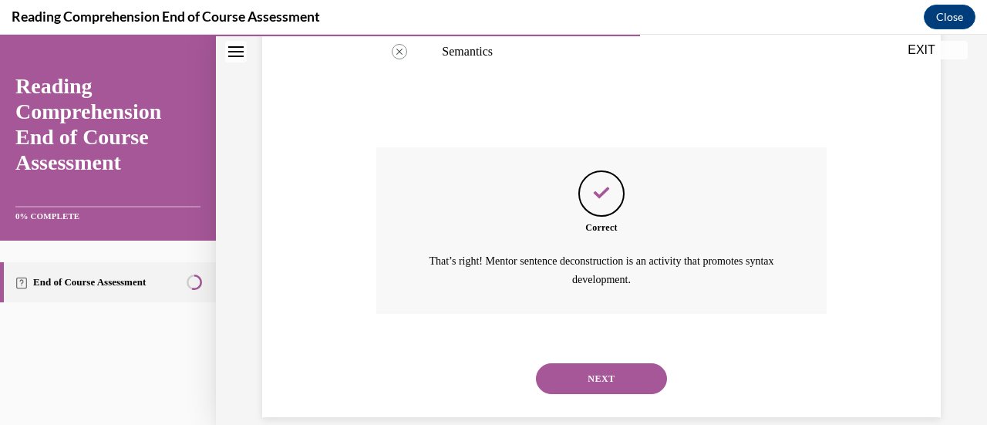
scroll to position [547, 0]
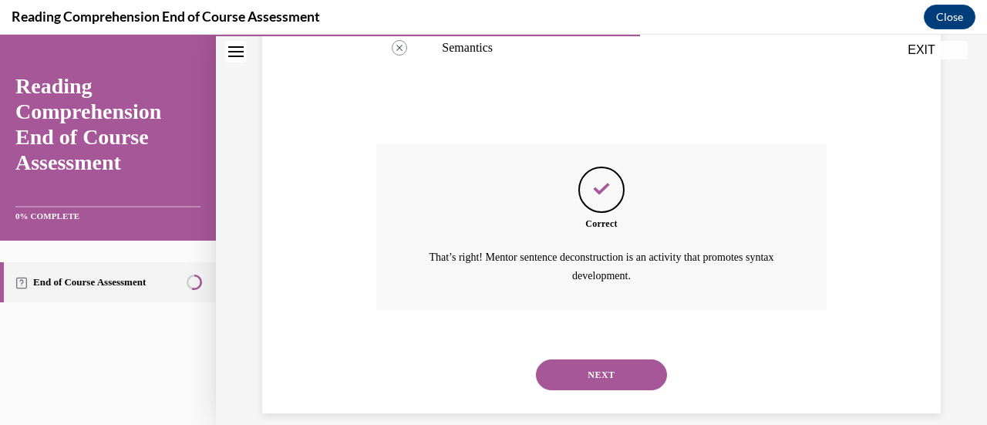
click at [581, 380] on button "NEXT" at bounding box center [601, 374] width 131 height 31
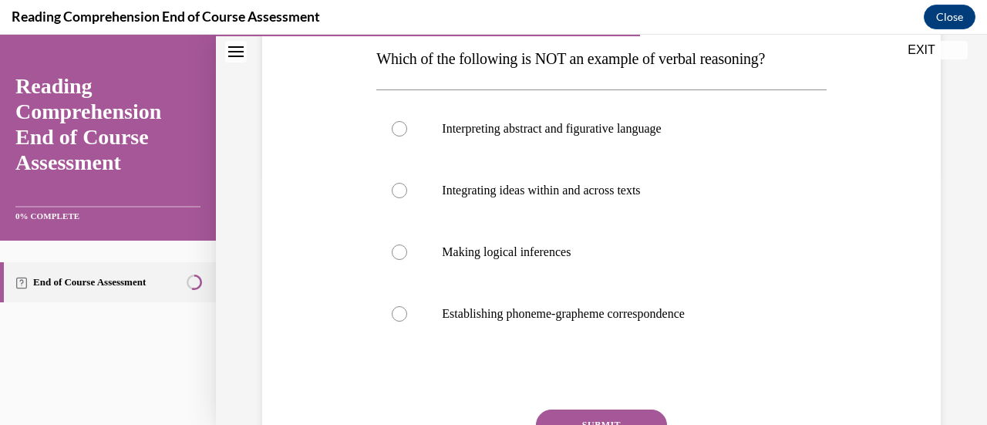
scroll to position [251, 0]
click at [398, 319] on label "Establishing phoneme-grapheme correspondence" at bounding box center [600, 313] width 449 height 62
click at [398, 319] on input "Establishing phoneme-grapheme correspondence" at bounding box center [399, 312] width 15 height 15
radio input "true"
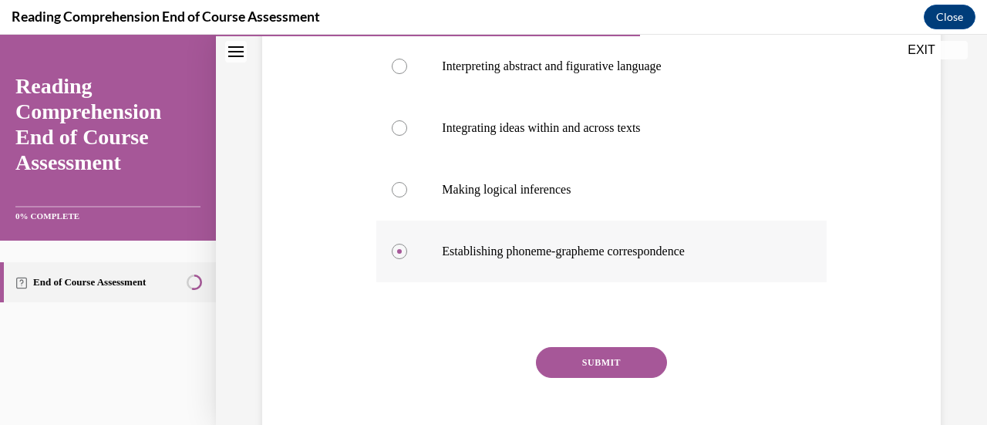
scroll to position [345, 0]
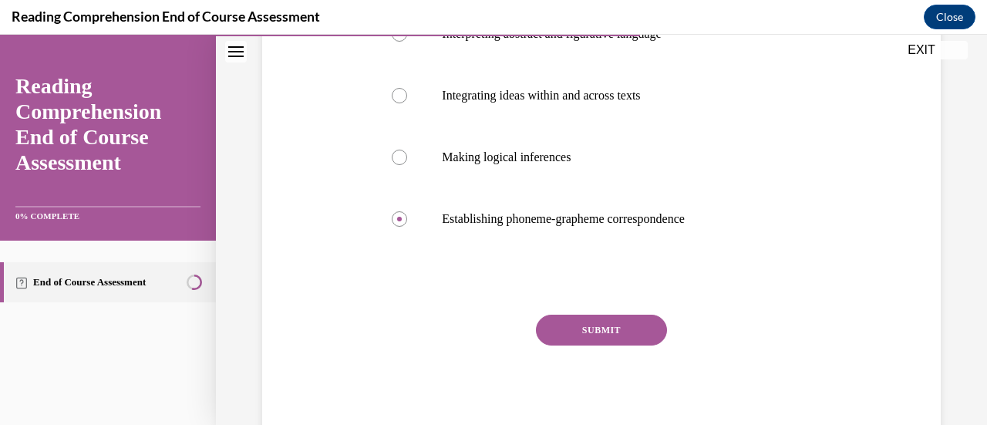
click at [593, 334] on button "SUBMIT" at bounding box center [601, 329] width 131 height 31
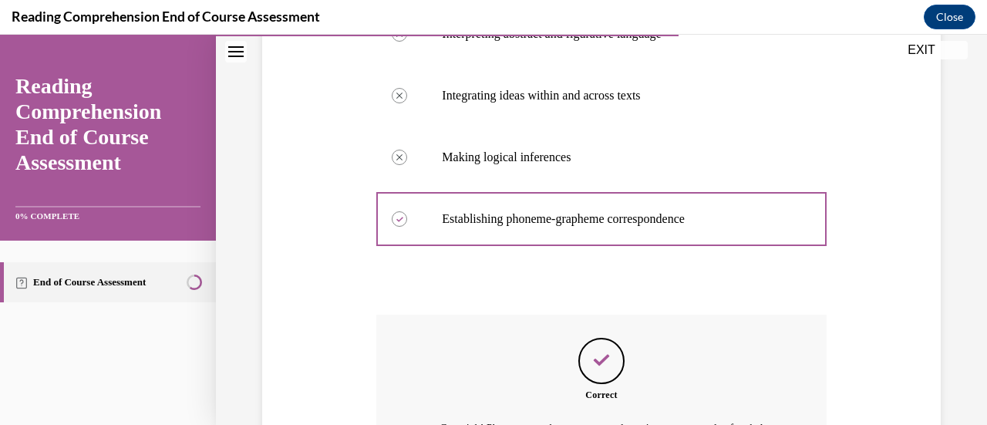
scroll to position [534, 0]
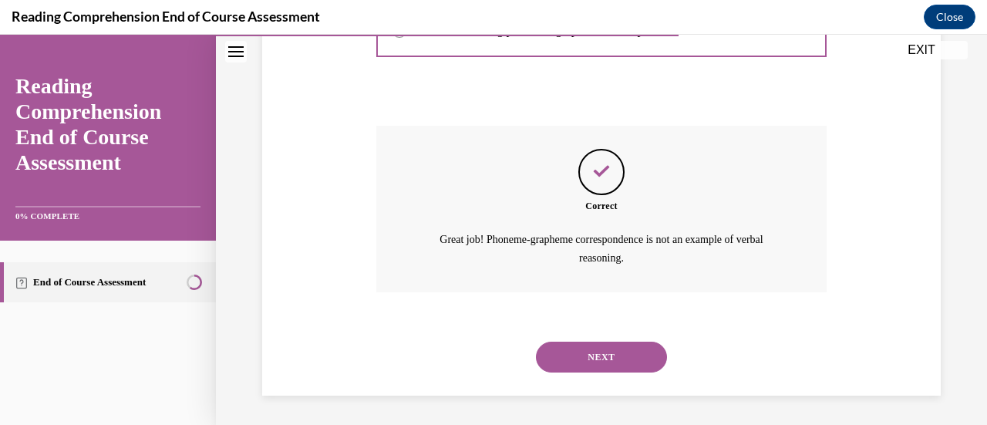
click at [590, 350] on button "NEXT" at bounding box center [601, 356] width 131 height 31
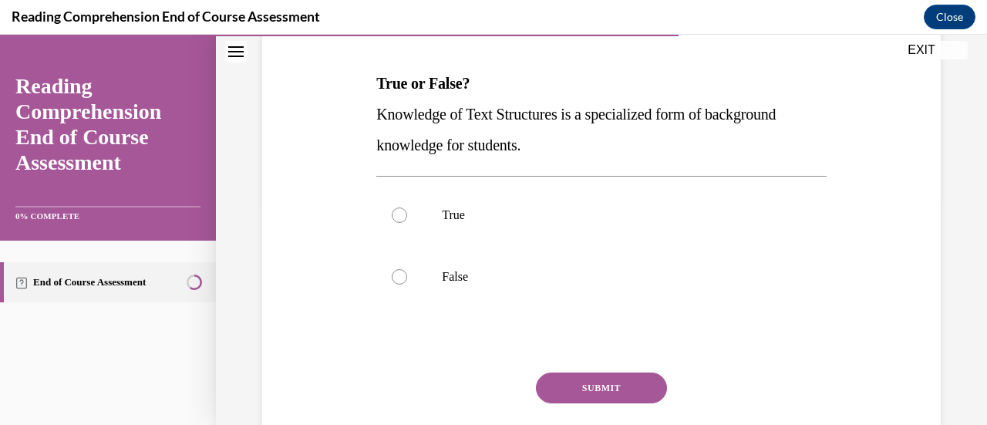
scroll to position [227, 0]
click at [393, 215] on div at bounding box center [399, 214] width 15 height 15
click at [393, 215] on input "True" at bounding box center [399, 214] width 15 height 15
radio input "true"
click at [590, 387] on button "SUBMIT" at bounding box center [601, 387] width 131 height 31
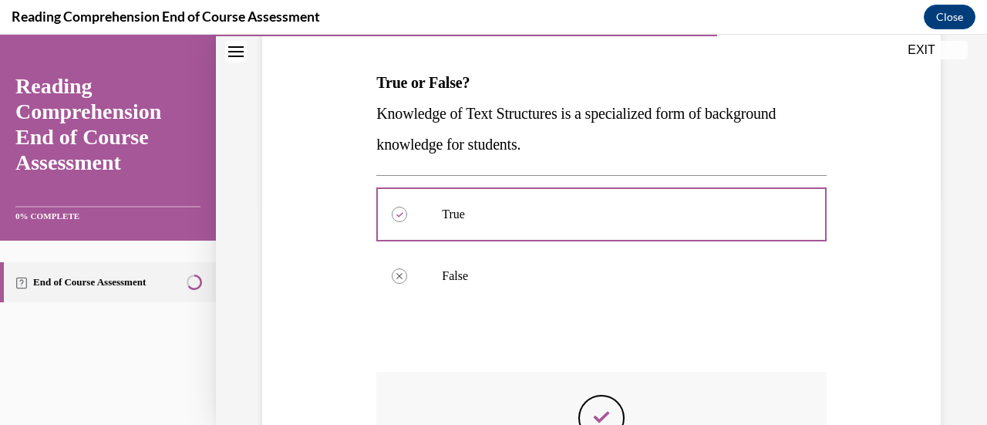
scroll to position [473, 0]
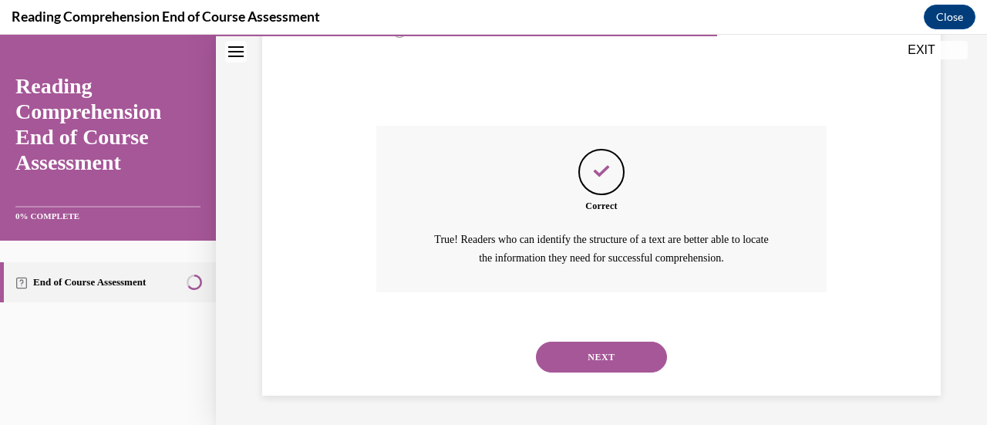
click at [587, 350] on button "NEXT" at bounding box center [601, 356] width 131 height 31
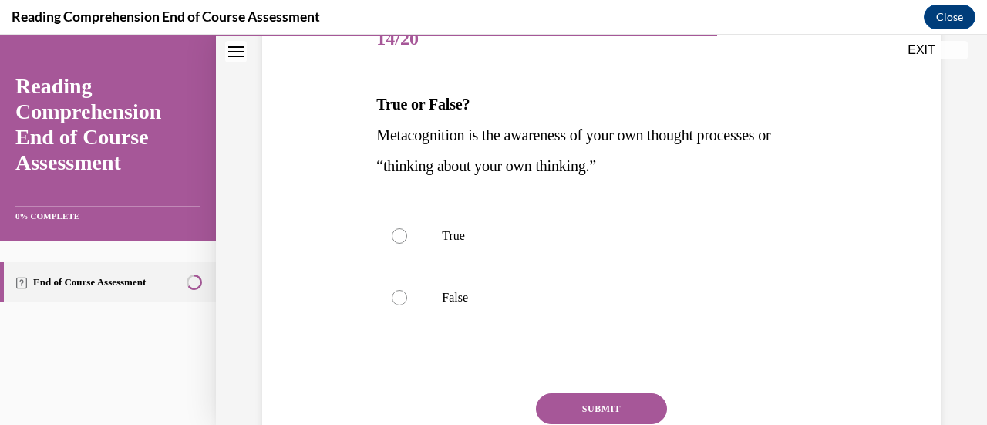
scroll to position [206, 0]
click at [395, 232] on div at bounding box center [399, 234] width 15 height 15
click at [395, 232] on input "True" at bounding box center [399, 234] width 15 height 15
radio input "true"
click at [573, 400] on button "SUBMIT" at bounding box center [601, 407] width 131 height 31
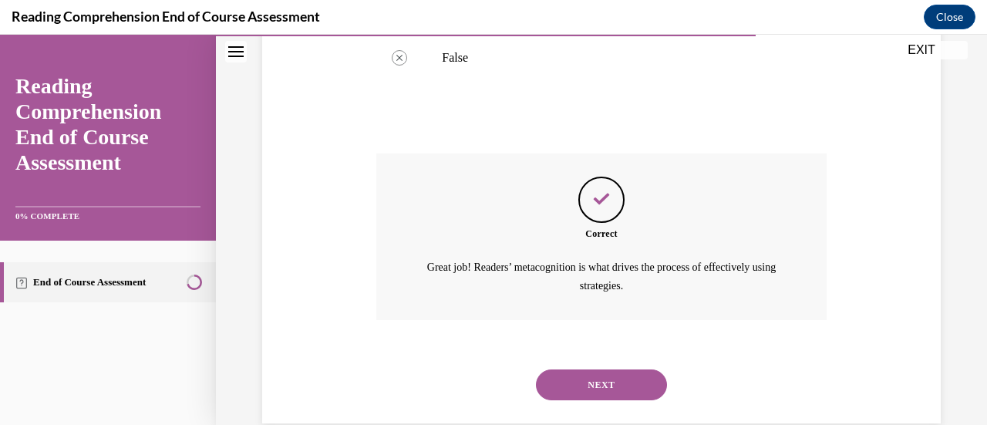
scroll to position [447, 0]
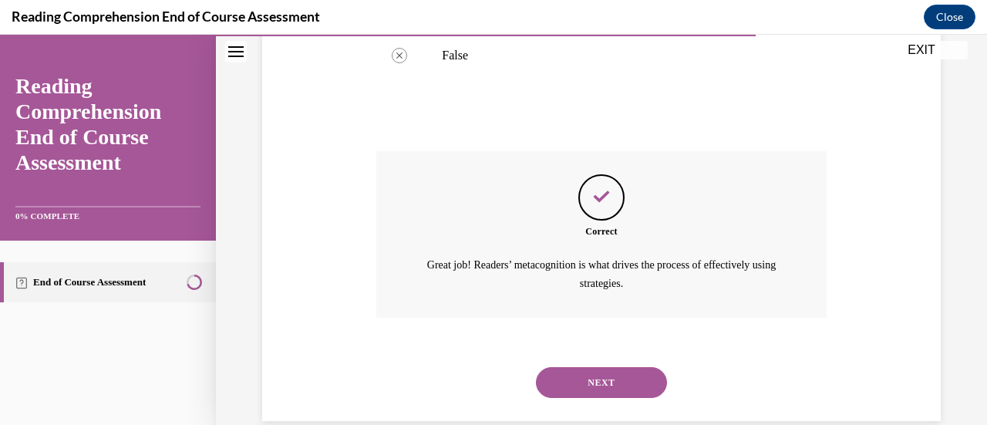
click at [594, 381] on button "NEXT" at bounding box center [601, 382] width 131 height 31
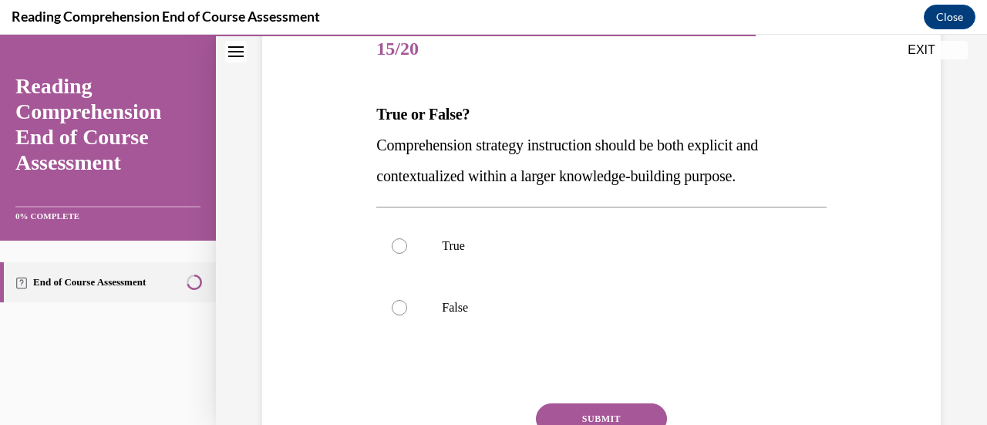
scroll to position [203, 0]
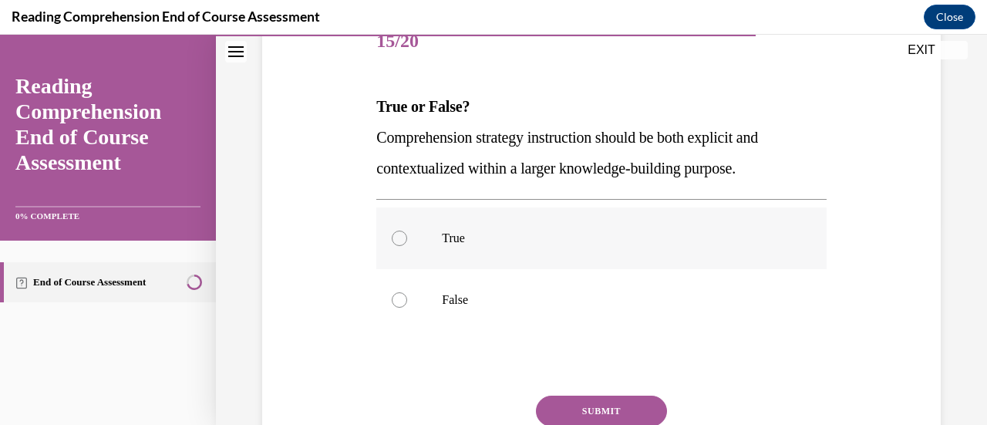
click at [404, 236] on div at bounding box center [399, 237] width 15 height 15
click at [404, 236] on input "True" at bounding box center [399, 237] width 15 height 15
radio input "true"
click at [582, 400] on button "SUBMIT" at bounding box center [601, 410] width 131 height 31
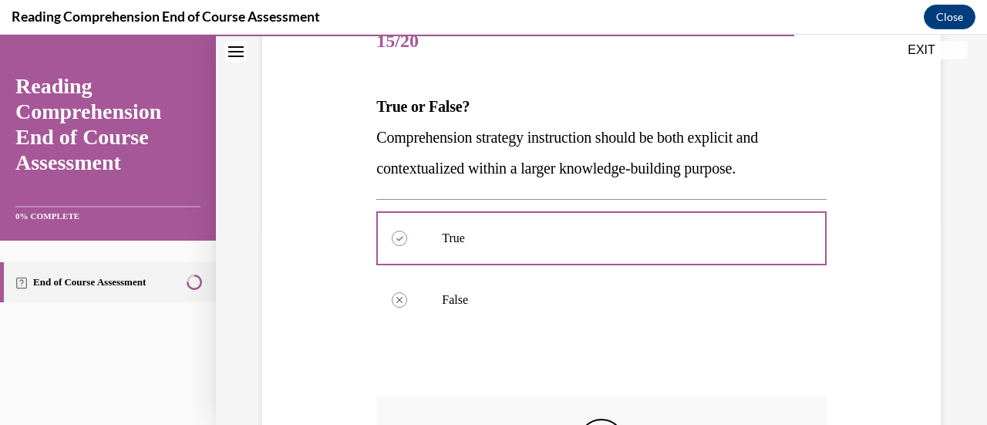
scroll to position [473, 0]
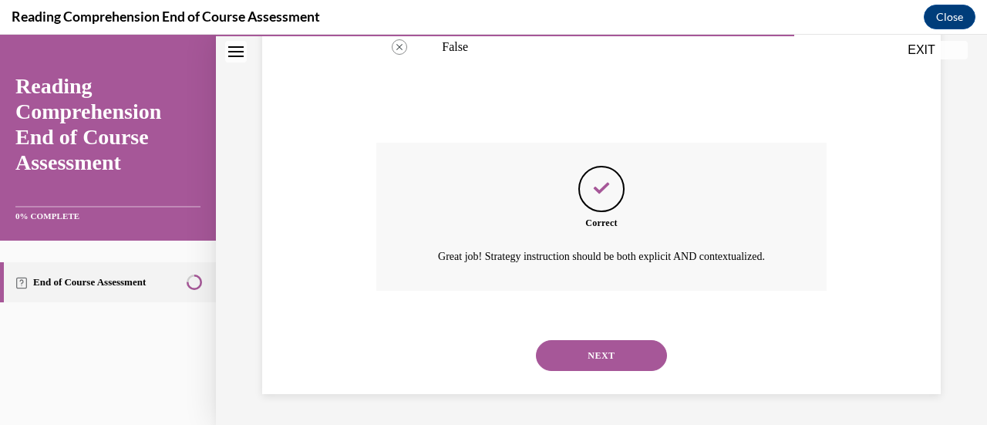
click at [606, 366] on button "NEXT" at bounding box center [601, 355] width 131 height 31
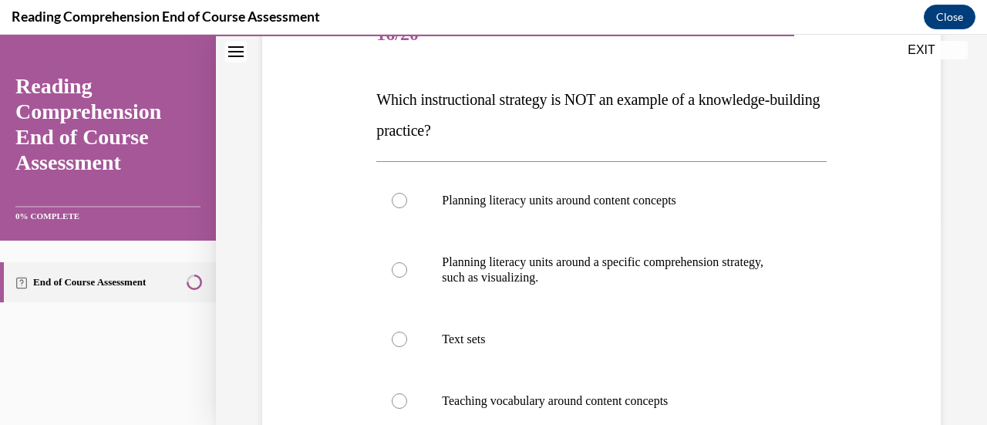
scroll to position [211, 0]
click at [397, 262] on div at bounding box center [399, 268] width 15 height 15
click at [397, 262] on input "Planning literacy units around a specific comprehension strategy, such as visua…" at bounding box center [399, 268] width 15 height 15
radio input "true"
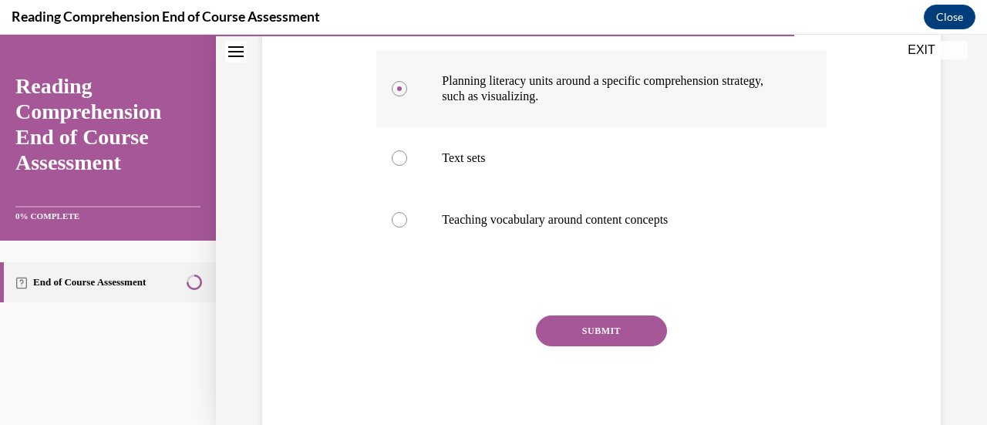
scroll to position [392, 0]
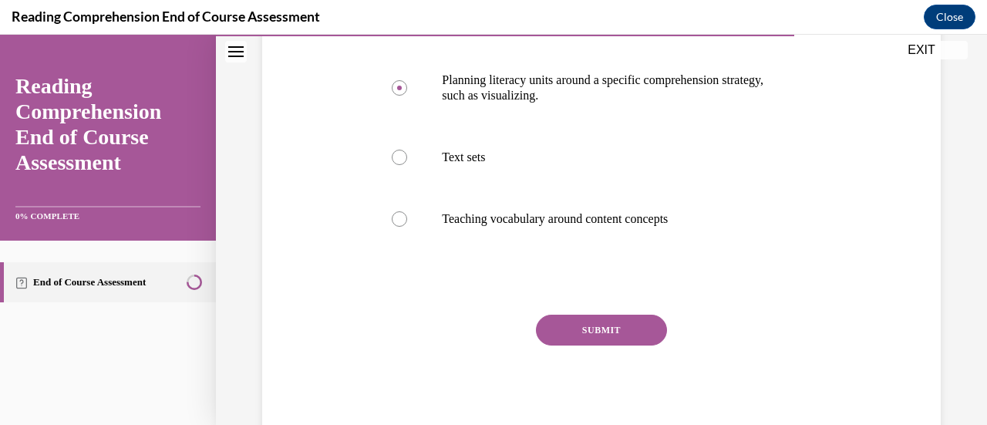
click at [593, 337] on button "SUBMIT" at bounding box center [601, 329] width 131 height 31
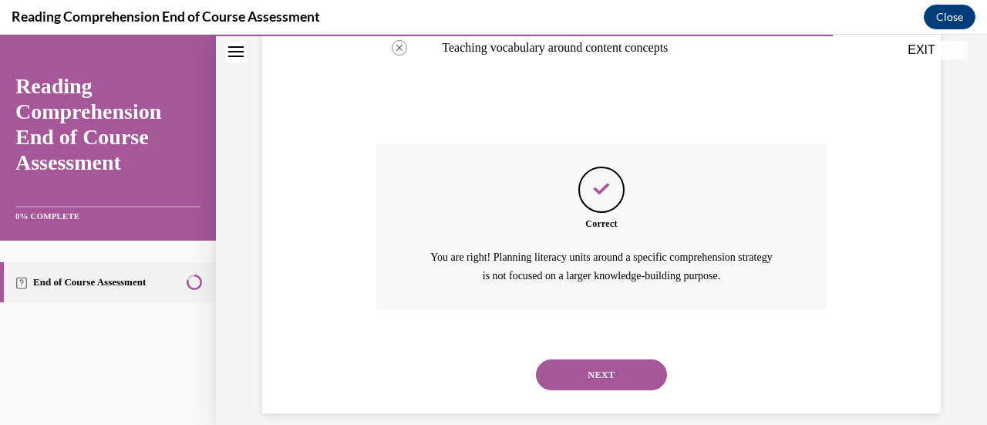
scroll to position [580, 0]
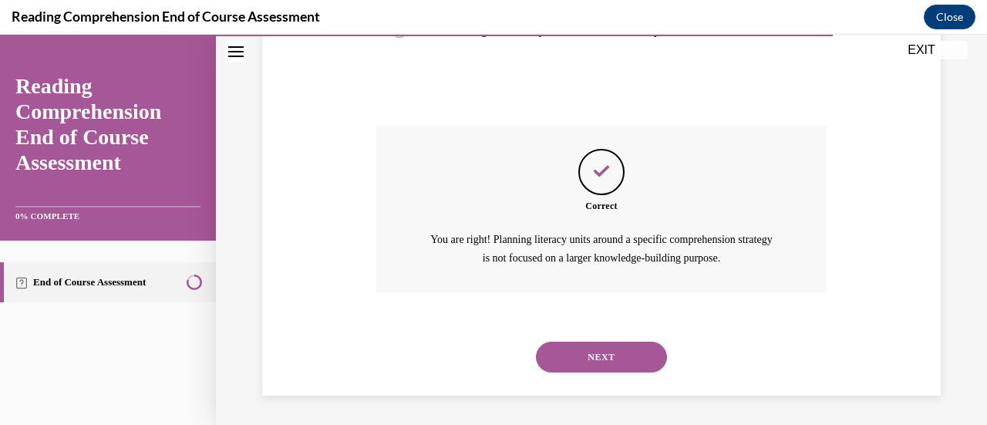
click at [585, 352] on button "NEXT" at bounding box center [601, 356] width 131 height 31
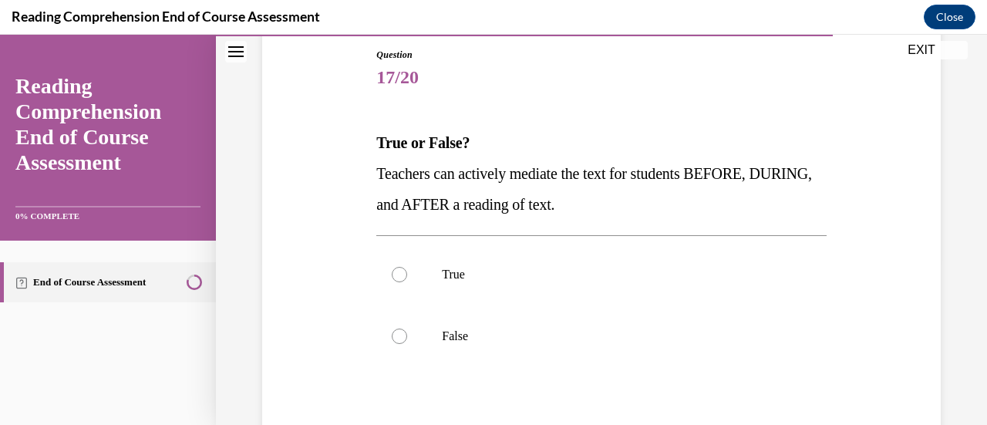
scroll to position [180, 0]
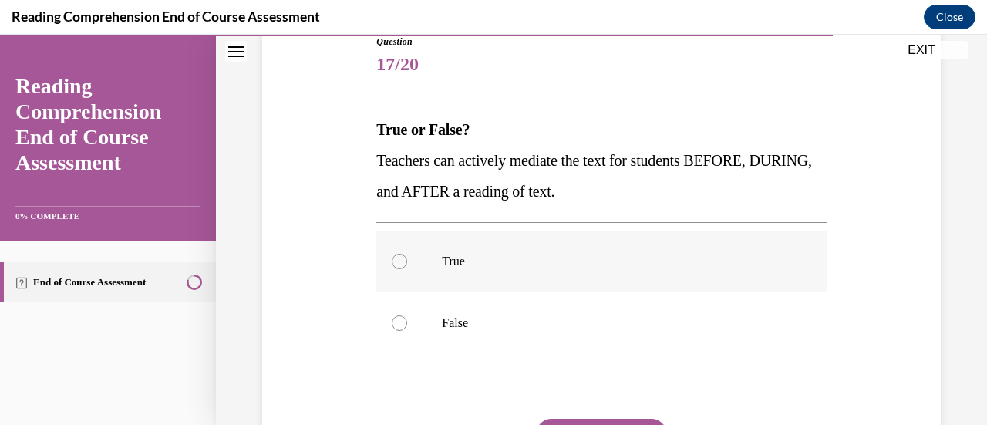
click at [395, 258] on div at bounding box center [399, 261] width 15 height 15
click at [395, 258] on input "True" at bounding box center [399, 261] width 15 height 15
radio input "true"
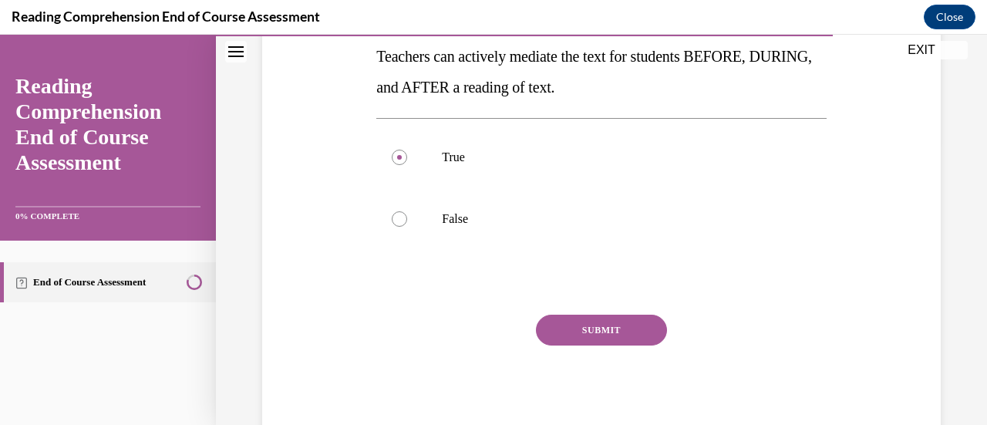
click at [583, 335] on button "SUBMIT" at bounding box center [601, 329] width 131 height 31
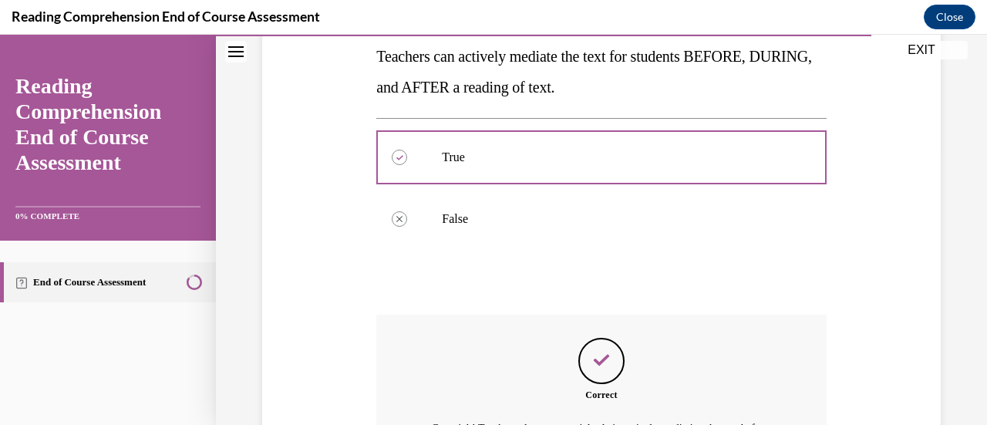
scroll to position [473, 0]
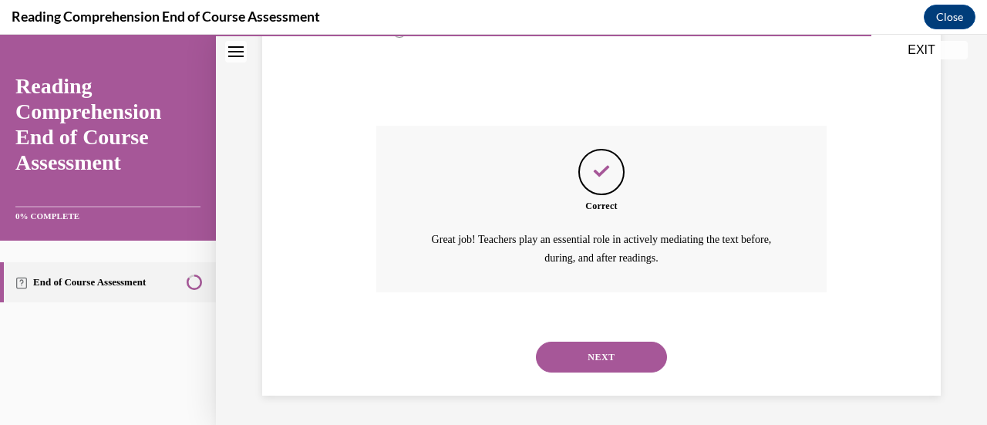
click at [578, 358] on button "NEXT" at bounding box center [601, 356] width 131 height 31
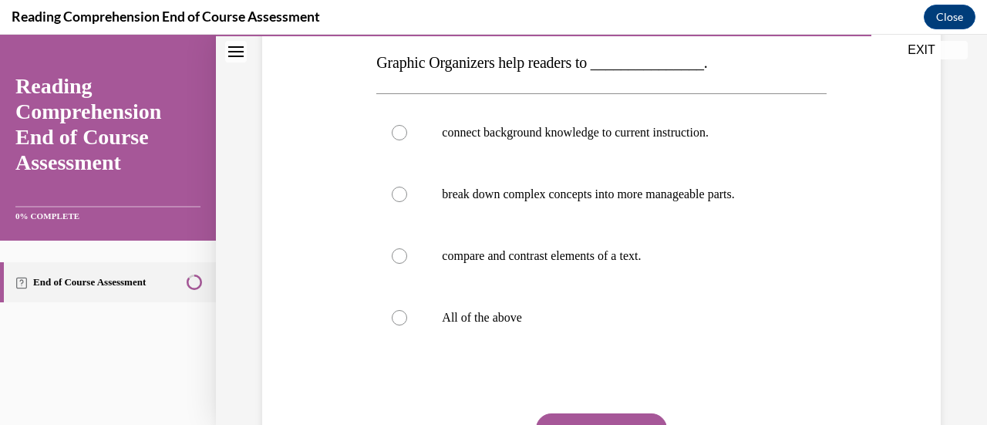
scroll to position [250, 0]
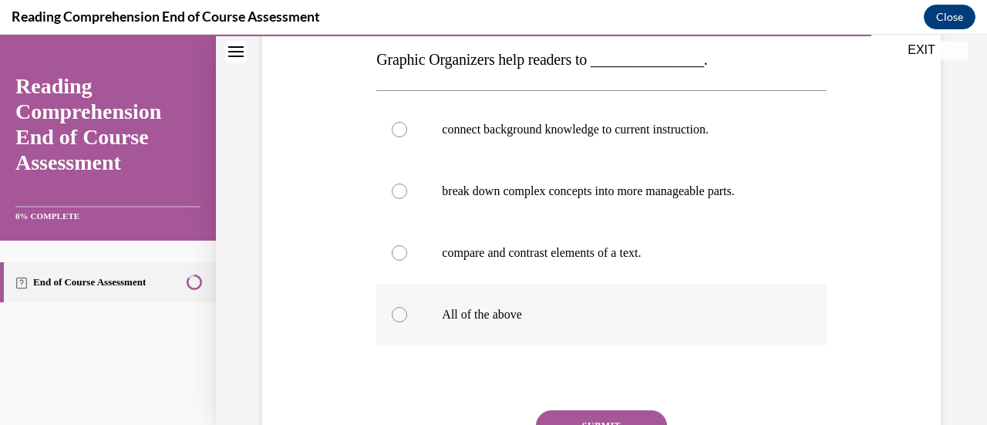
click at [398, 311] on div at bounding box center [399, 314] width 15 height 15
click at [398, 311] on input "All of the above" at bounding box center [399, 314] width 15 height 15
radio input "true"
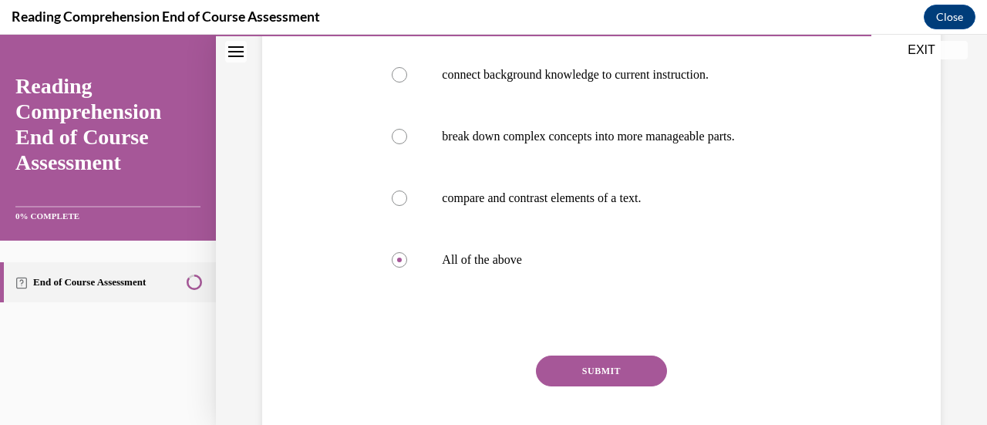
scroll to position [319, 0]
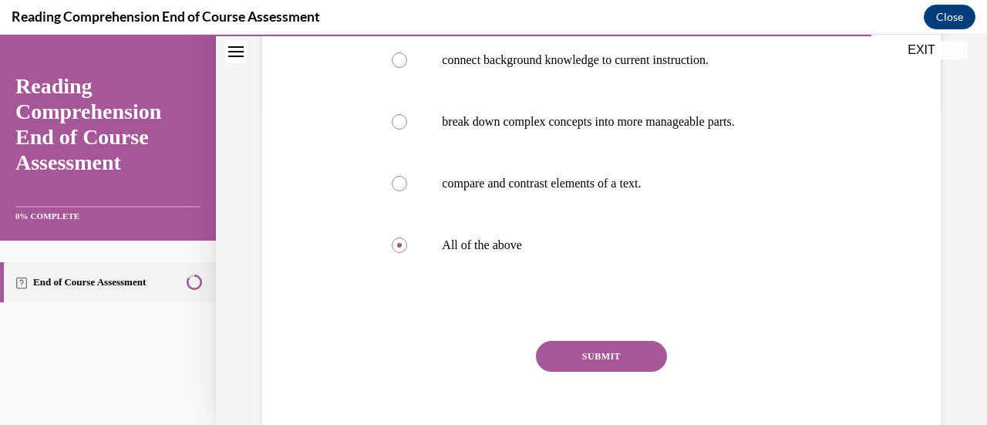
click at [566, 356] on button "SUBMIT" at bounding box center [601, 356] width 131 height 31
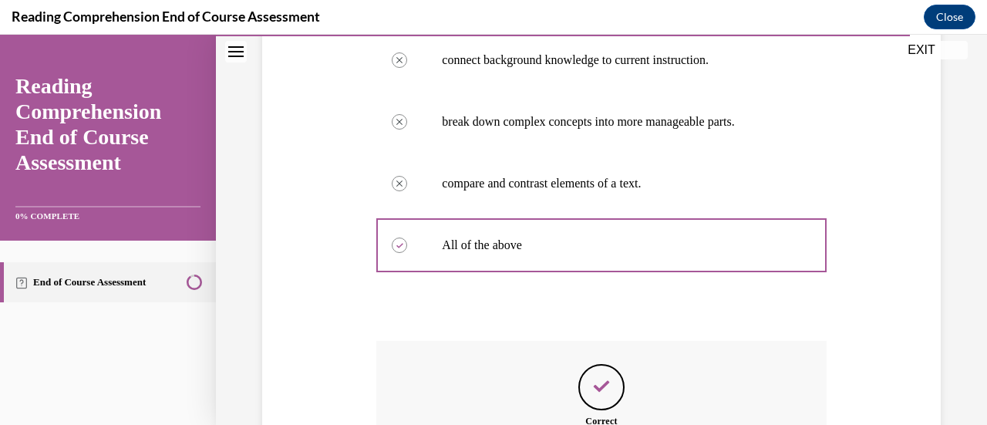
scroll to position [534, 0]
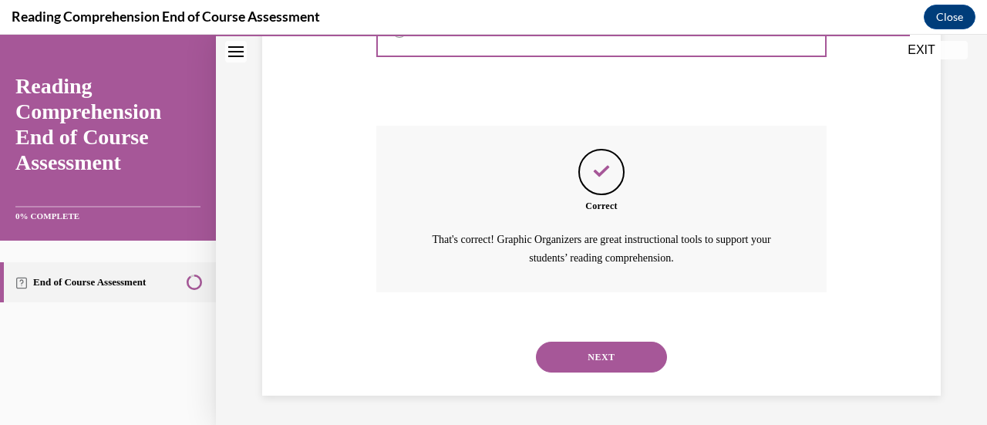
click at [565, 358] on button "NEXT" at bounding box center [601, 356] width 131 height 31
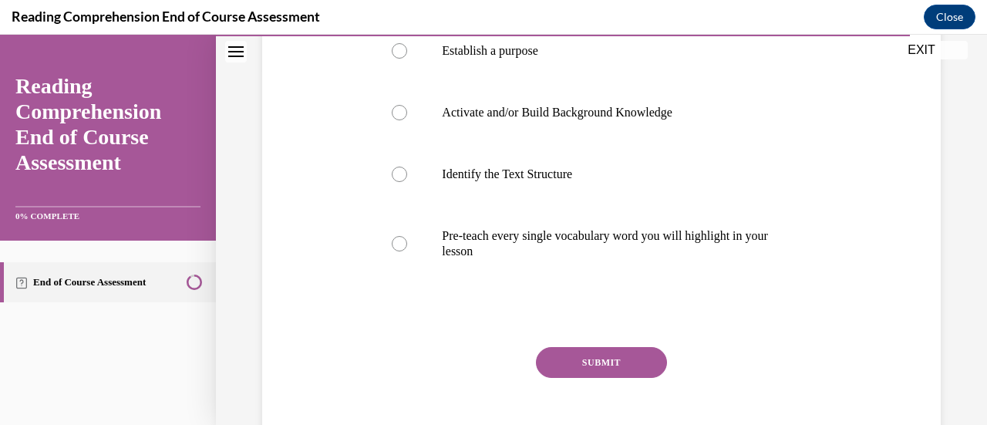
scroll to position [392, 0]
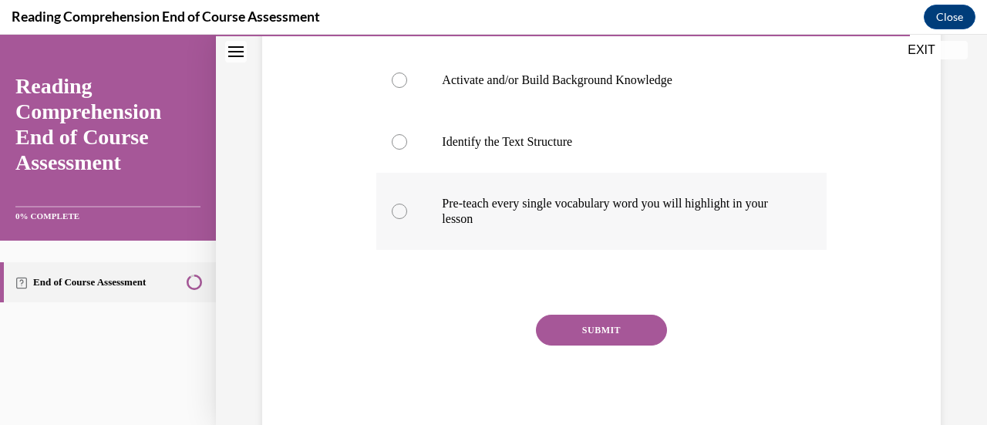
click at [401, 209] on div at bounding box center [399, 210] width 15 height 15
click at [401, 209] on input "Pre-teach every single vocabulary word you will highlight in your lesson" at bounding box center [399, 210] width 15 height 15
radio input "true"
click at [611, 333] on button "SUBMIT" at bounding box center [601, 329] width 131 height 31
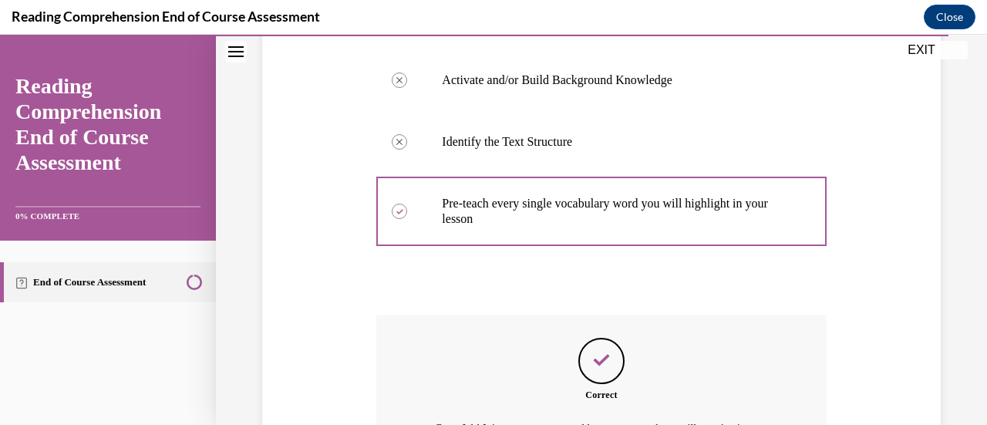
scroll to position [580, 0]
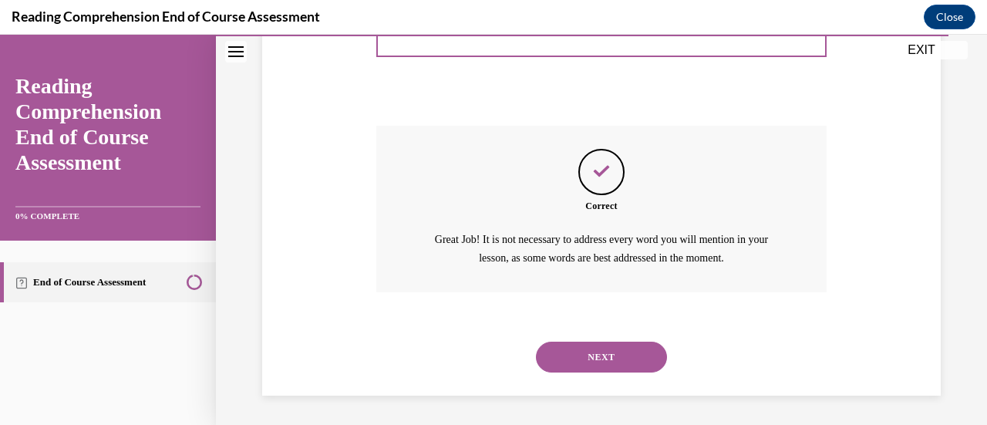
click at [601, 353] on button "NEXT" at bounding box center [601, 356] width 131 height 31
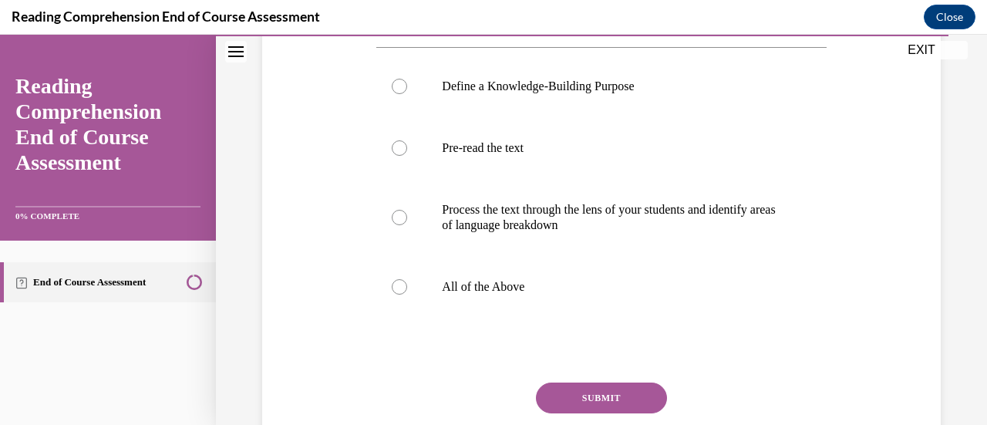
scroll to position [317, 0]
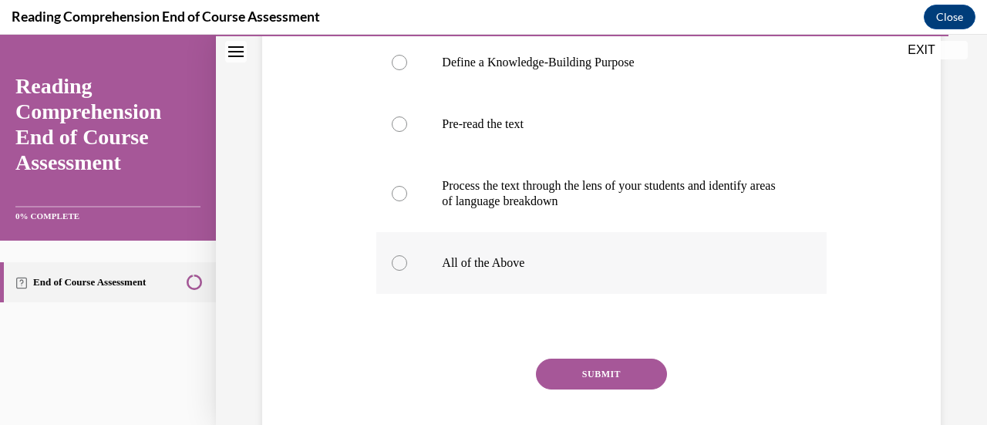
click at [395, 271] on div at bounding box center [399, 262] width 15 height 15
click at [395, 271] on input "All of the Above" at bounding box center [399, 262] width 15 height 15
radio input "true"
click at [587, 389] on button "SUBMIT" at bounding box center [601, 373] width 131 height 31
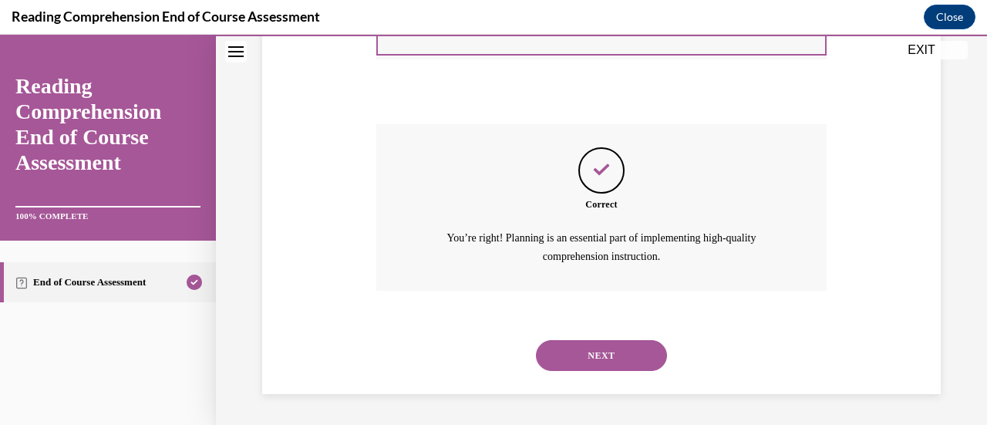
scroll to position [580, 0]
click at [598, 349] on button "NEXT" at bounding box center [601, 355] width 131 height 31
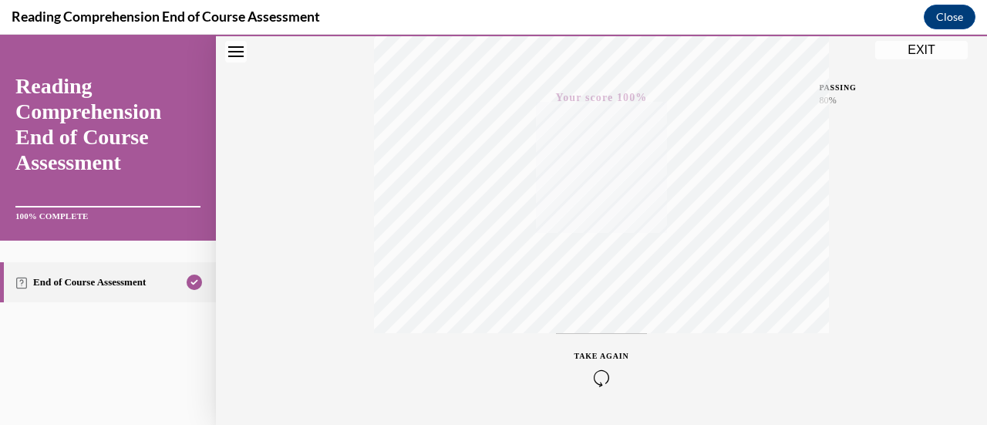
scroll to position [399, 0]
